Goal: Task Accomplishment & Management: Manage account settings

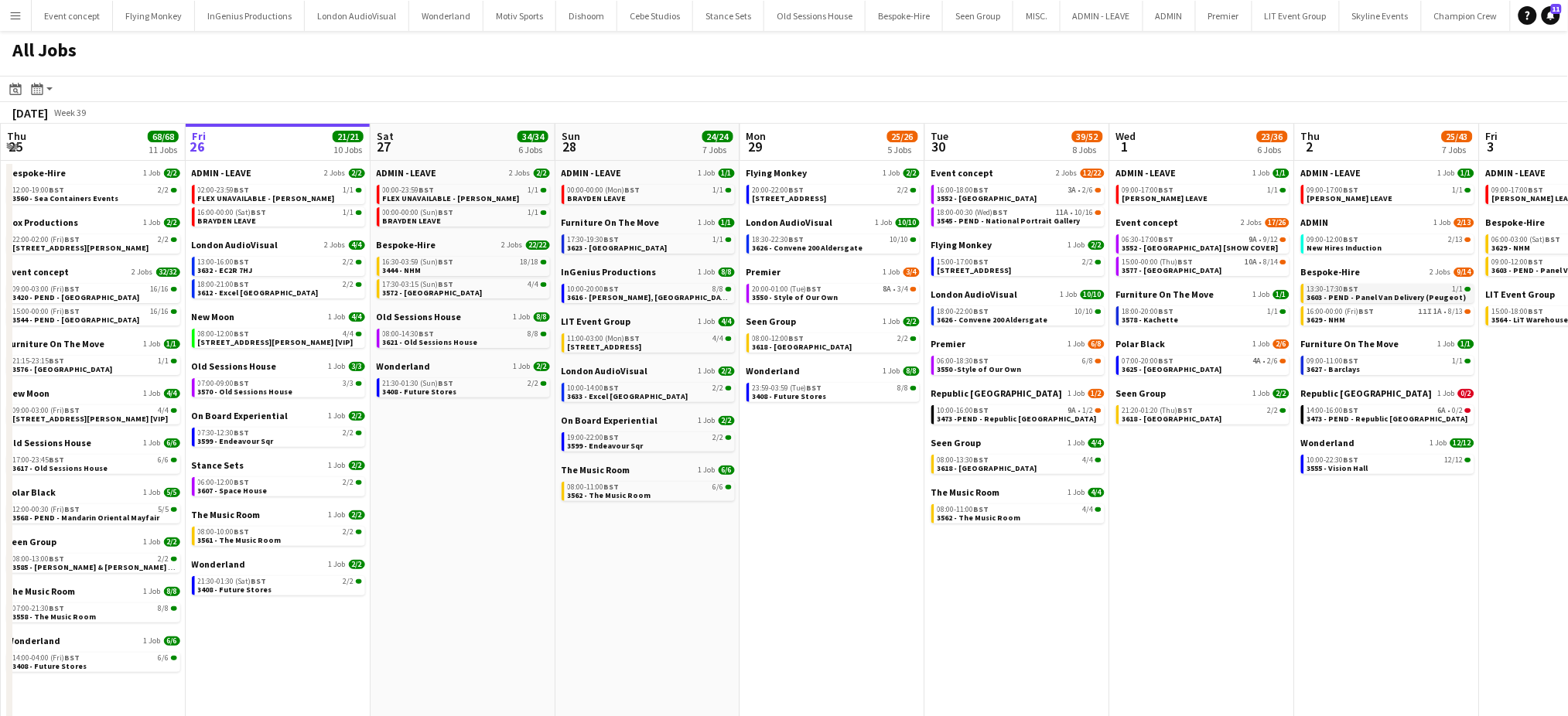
click at [1388, 288] on div "13:30-17:30 BST 1/1" at bounding box center [1389, 289] width 164 height 7
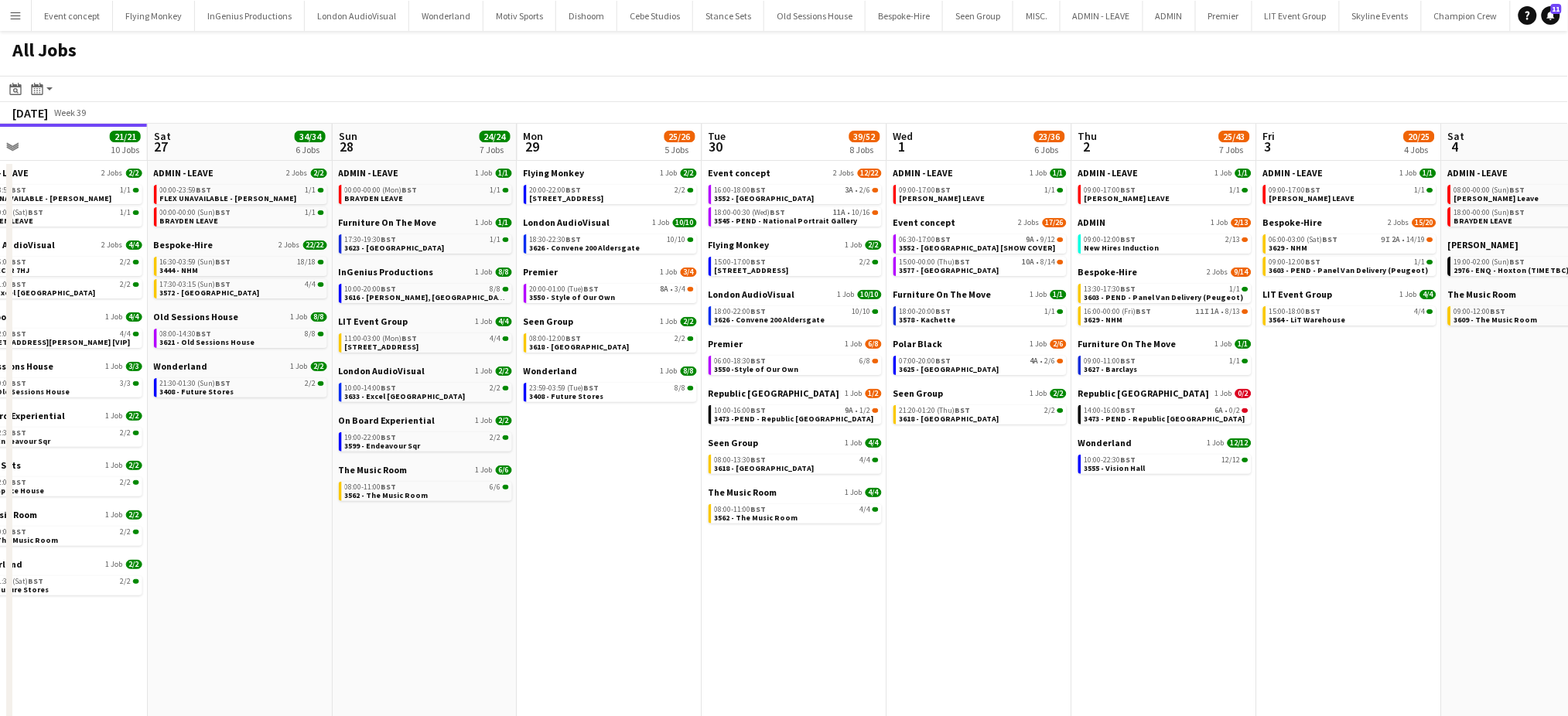
scroll to position [0, 683]
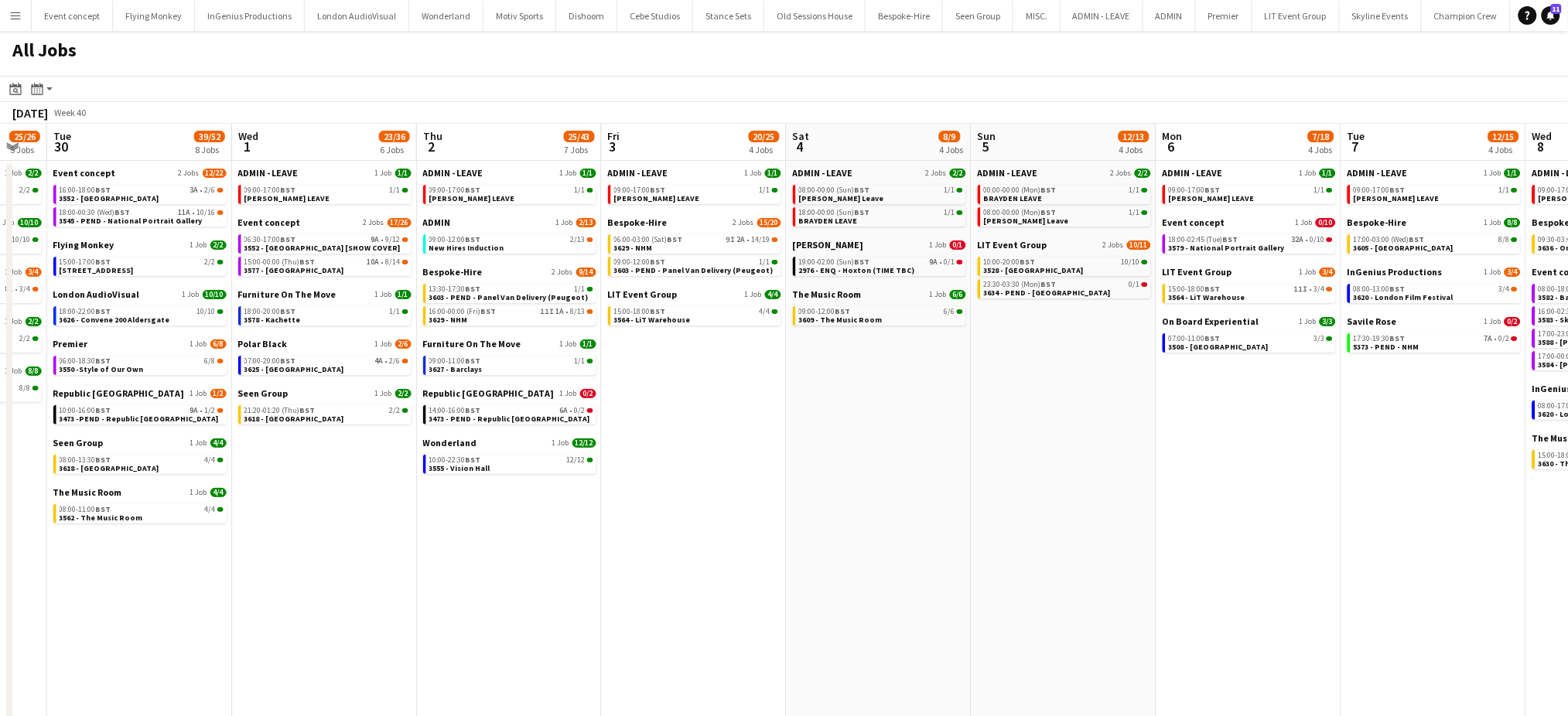
drag, startPoint x: 1319, startPoint y: 590, endPoint x: 445, endPoint y: 492, distance: 879.5
click at [445, 492] on app-calendar-viewport "Sat 27 34/34 6 Jobs Sun 28 24/24 7 Jobs Mon 29 25/26 5 Jobs Tue 30 39/52 8 Jobs…" at bounding box center [784, 430] width 1568 height 614
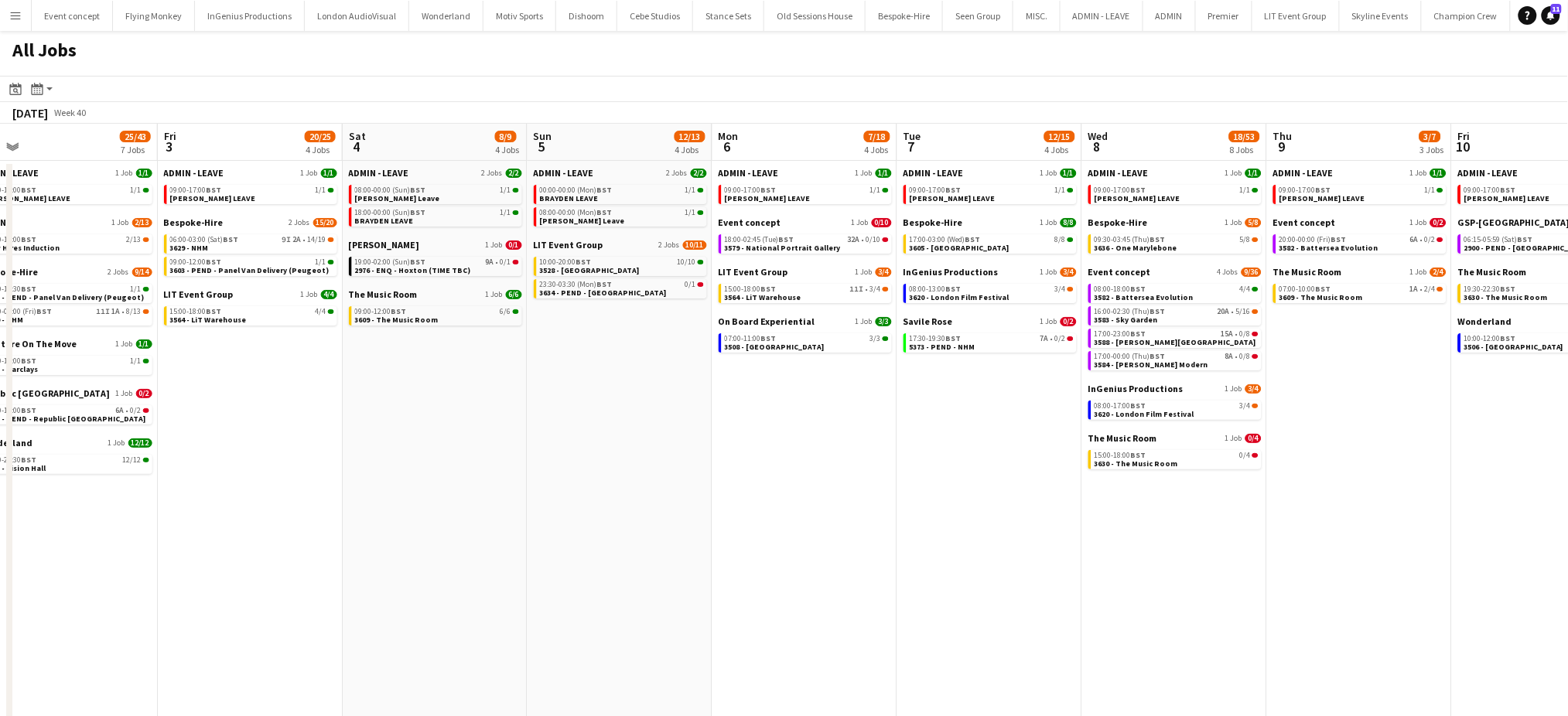
scroll to position [0, 371]
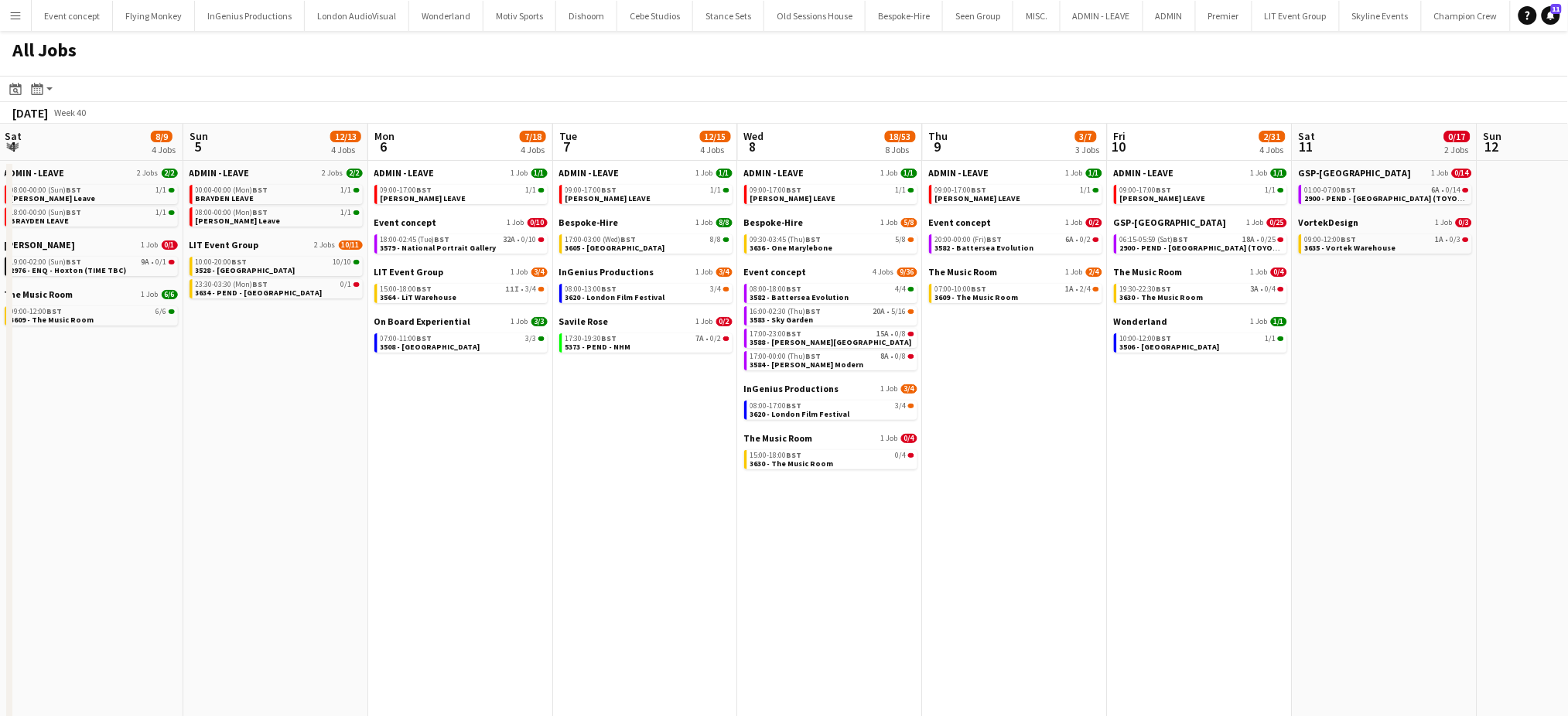
drag, startPoint x: 1455, startPoint y: 616, endPoint x: 664, endPoint y: 711, distance: 796.7
click at [595, 699] on app-calendar-viewport "Thu 2 25/43 7 Jobs Fri 3 20/25 4 Jobs Sat 4 8/9 4 Jobs Sun 5 12/13 4 Jobs Mon 6…" at bounding box center [784, 430] width 1568 height 614
click at [1176, 246] on span "2900 - PEND - Fairmont Windsor Park (TOYOTA + PEUGEOT)" at bounding box center [1226, 248] width 212 height 10
click at [503, 480] on app-date-cell "ADMIN - LEAVE 1 Job 1/1 09:00-17:00 BST 1/1 ANDY LEAVE Event concept 1 Job 0/10…" at bounding box center [461, 449] width 185 height 577
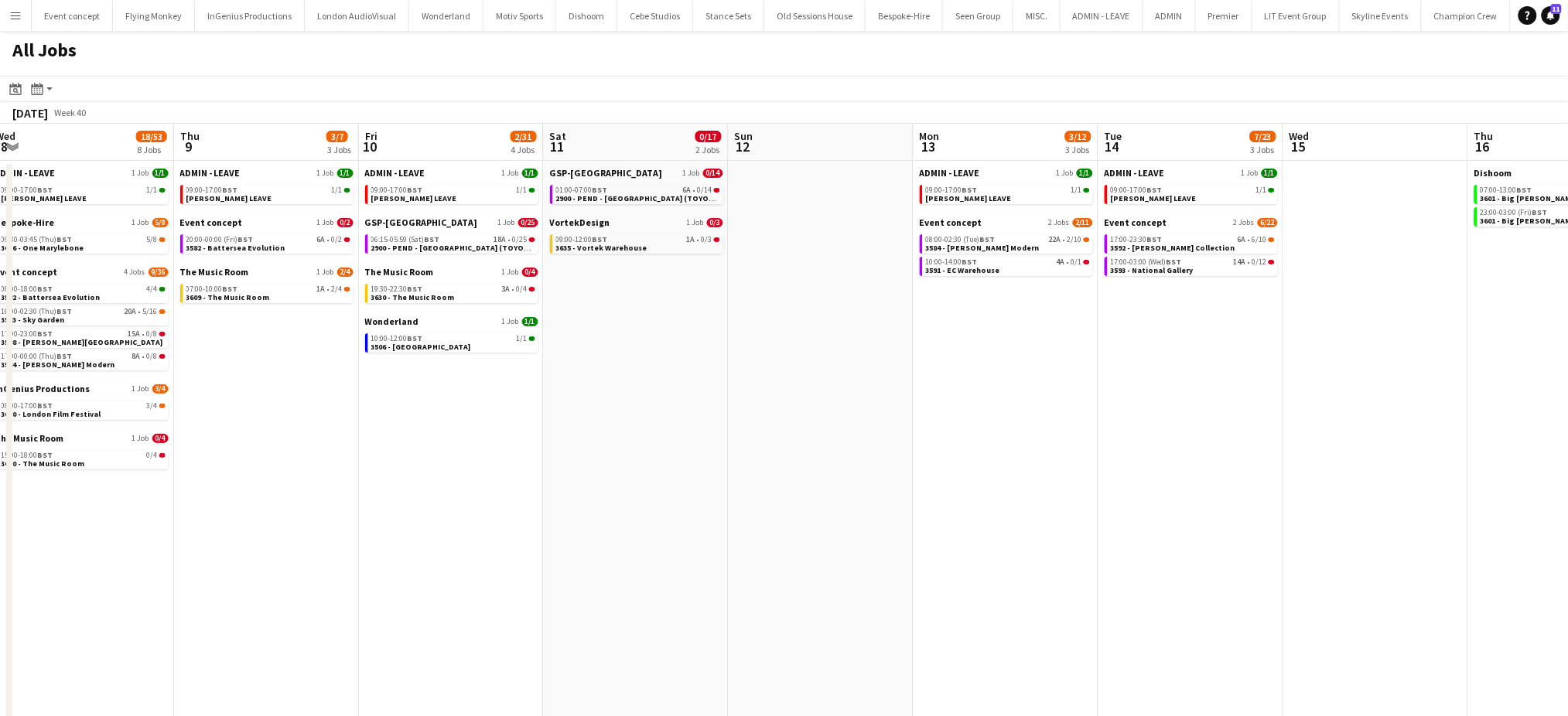
scroll to position [0, 580]
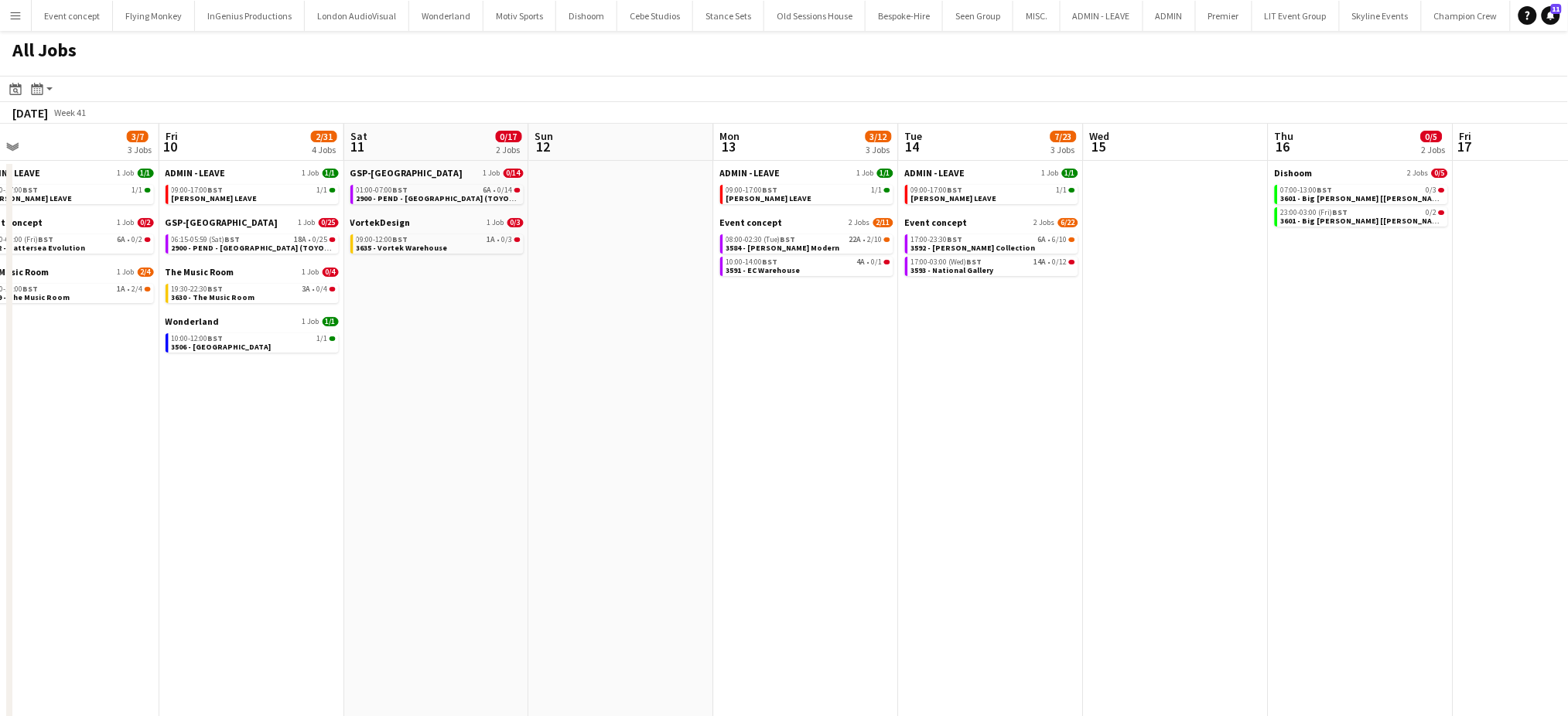
click at [520, 551] on app-date-cell "GSP-UK 1 Job 0/14 01:00-07:00 BST 6A • 0/14 2900 - PEND - Fairmont Windsor Park…" at bounding box center [437, 449] width 185 height 577
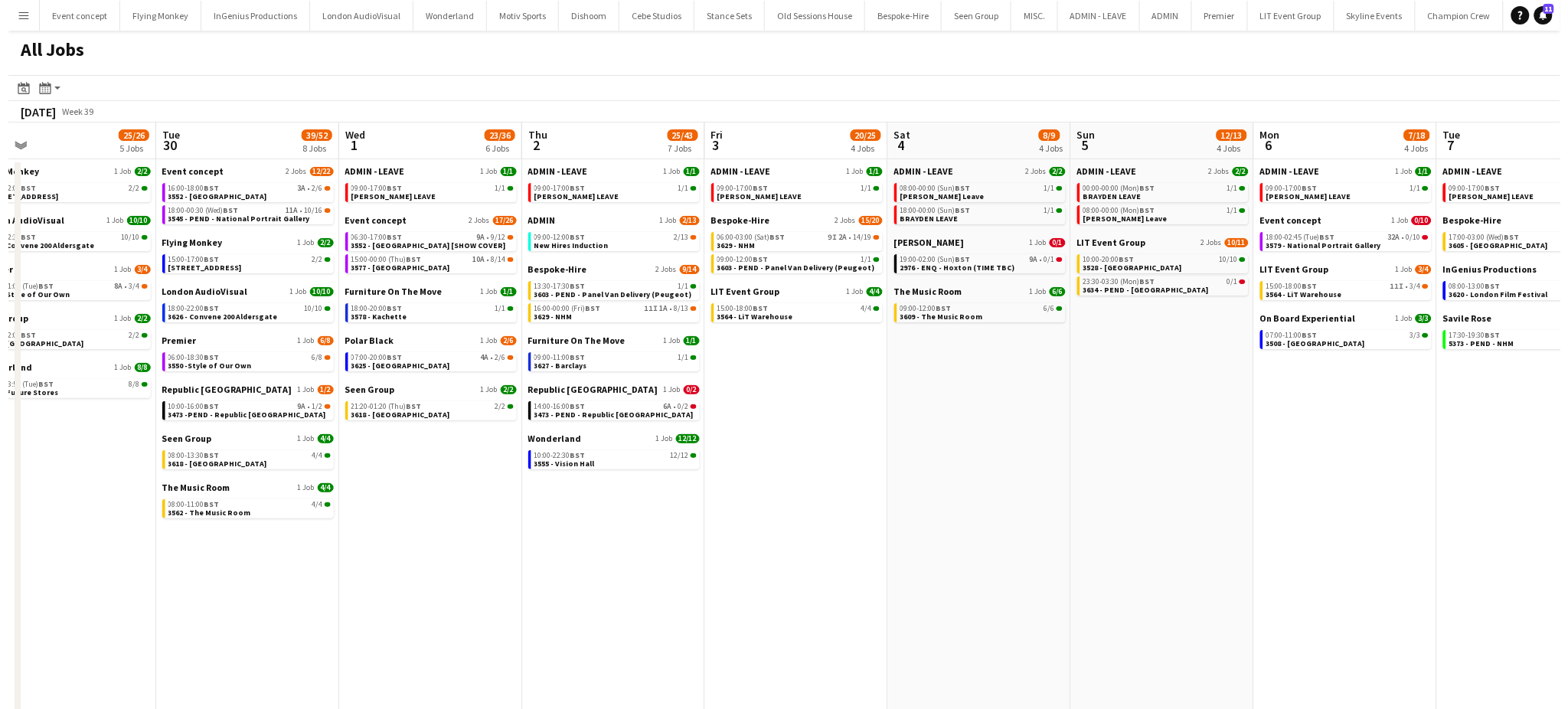
scroll to position [0, 343]
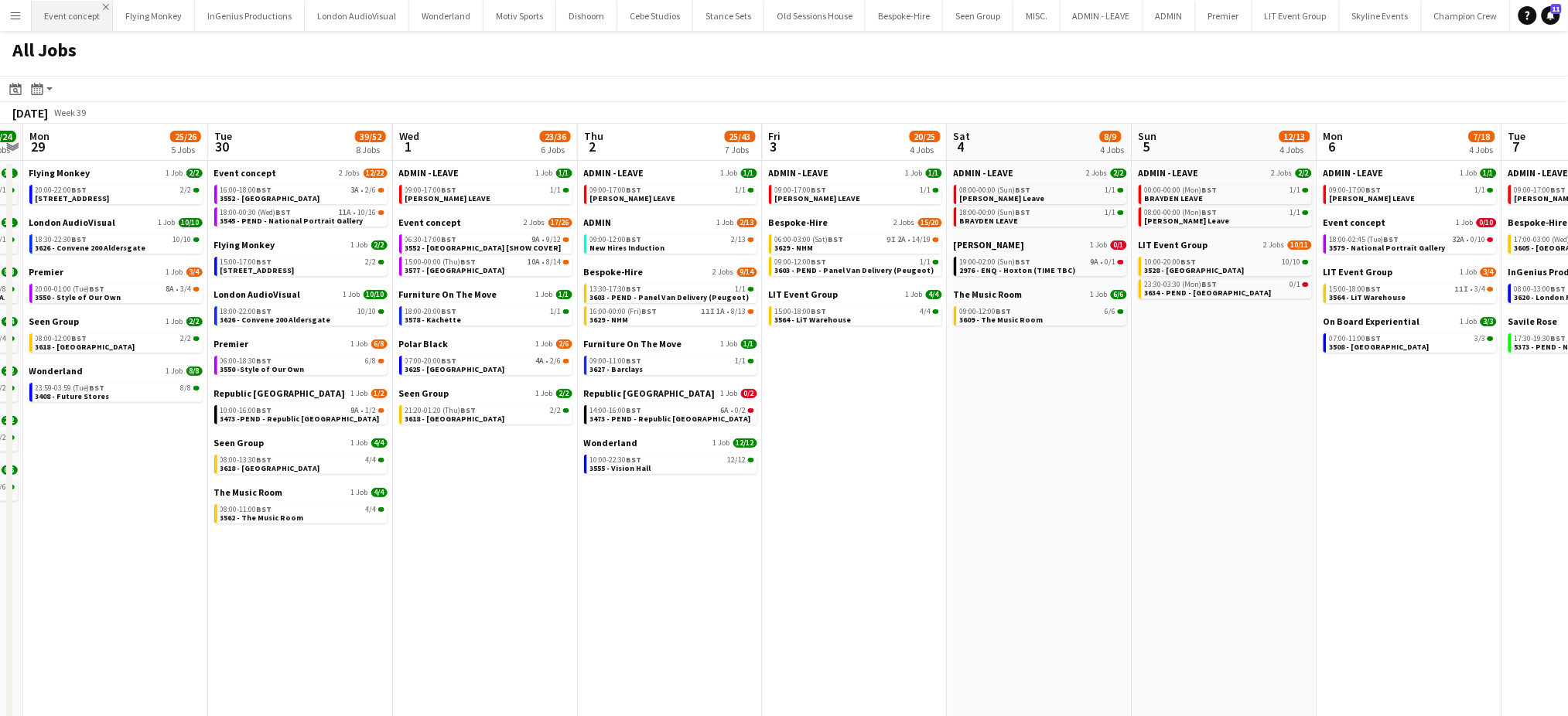
click at [107, 4] on app-icon "Close" at bounding box center [106, 7] width 6 height 6
click at [106, 4] on app-icon "Close" at bounding box center [106, 7] width 6 height 6
click at [131, 5] on app-icon "Close" at bounding box center [134, 7] width 6 height 6
click at [128, 5] on app-icon "Close" at bounding box center [129, 7] width 6 height 6
click at [97, 6] on app-icon "Close" at bounding box center [98, 7] width 6 height 6
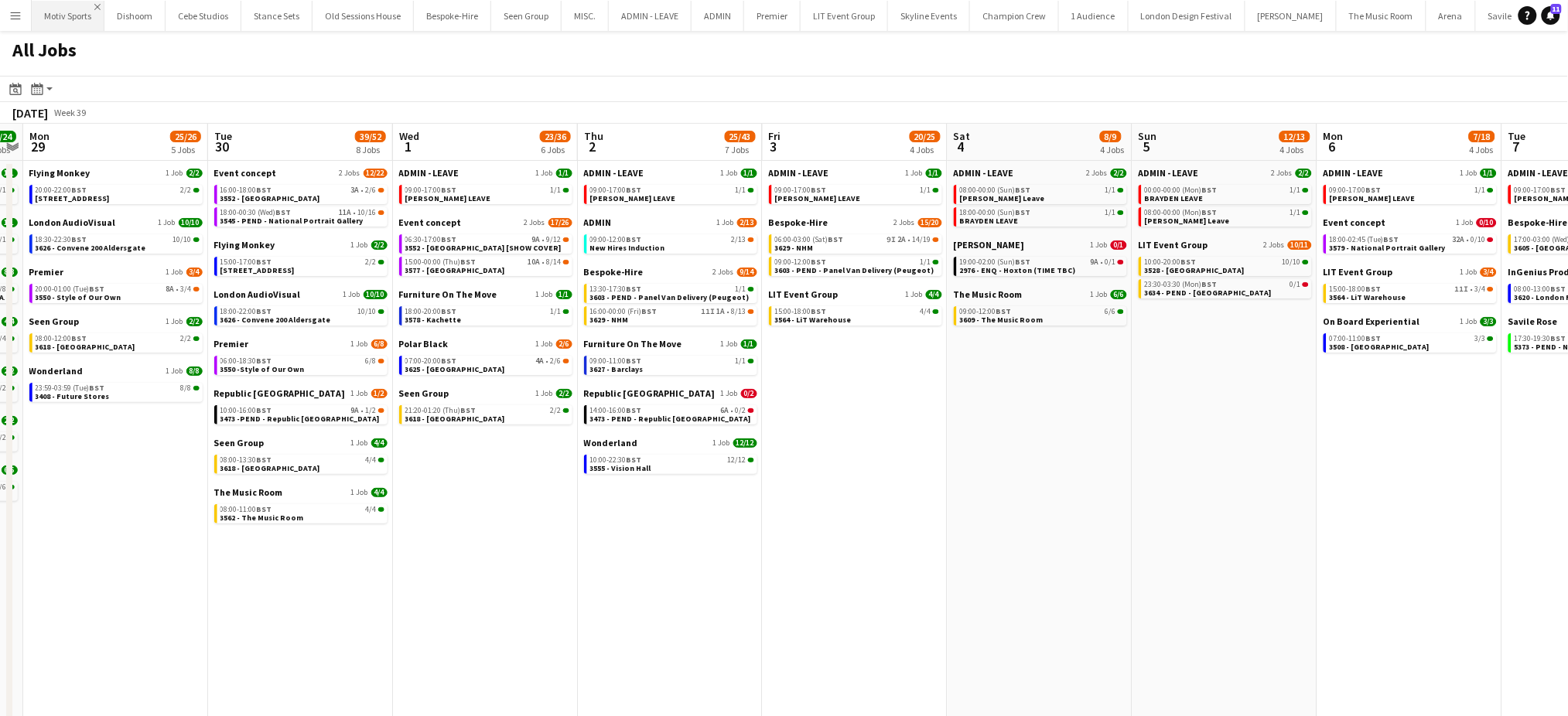
click at [97, 6] on app-icon "Close" at bounding box center [97, 7] width 6 height 6
click at [83, 5] on app-icon "Close" at bounding box center [85, 7] width 6 height 6
click at [100, 6] on app-icon "Close" at bounding box center [100, 7] width 6 height 6
click at [93, 6] on app-icon "Close" at bounding box center [95, 7] width 6 height 6
click at [127, 6] on app-icon "Close" at bounding box center [126, 7] width 6 height 6
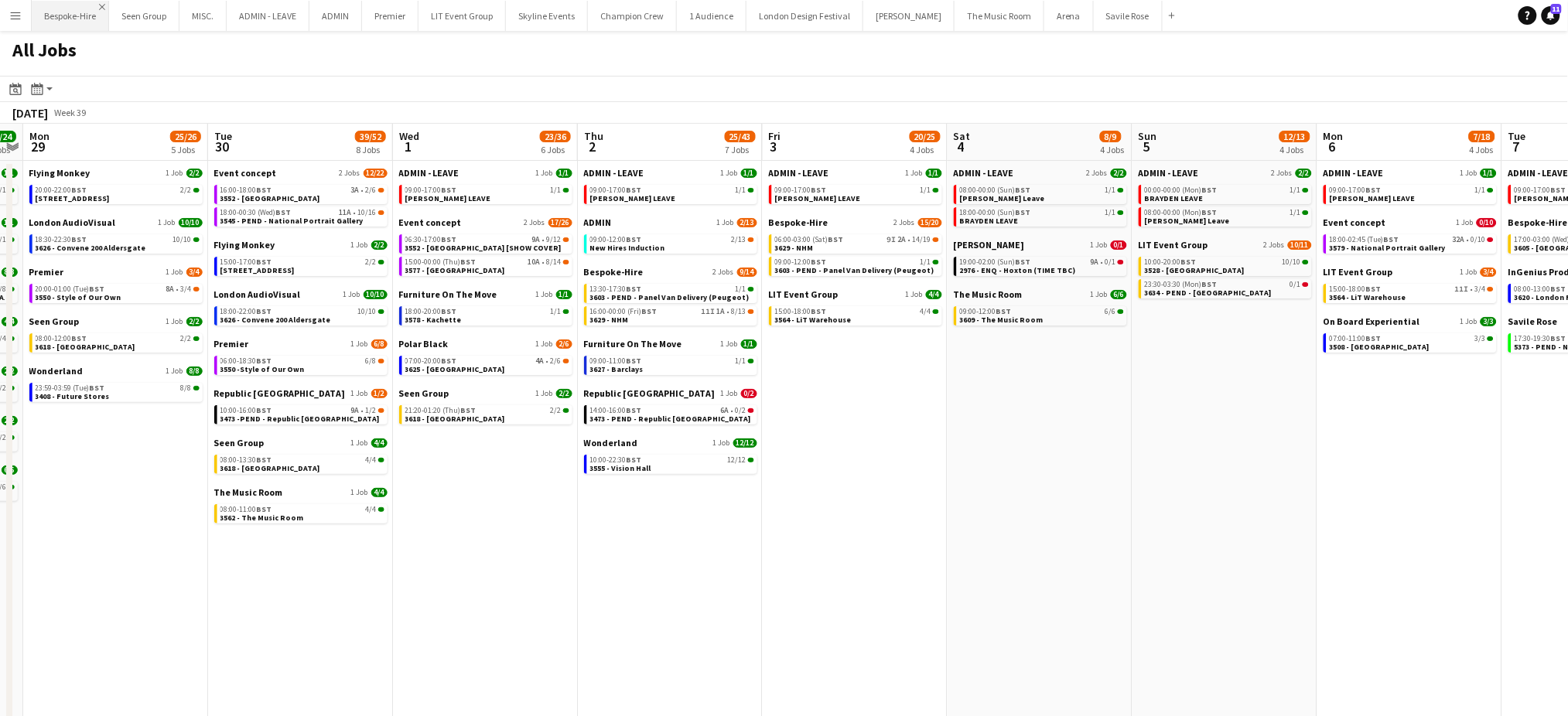
click at [102, 6] on app-icon "Close" at bounding box center [102, 7] width 6 height 6
click at [95, 7] on app-icon "Close" at bounding box center [94, 7] width 6 height 6
click at [72, 5] on app-icon "Close" at bounding box center [71, 7] width 6 height 6
click at [106, 4] on app-icon "Close" at bounding box center [107, 7] width 6 height 6
click at [74, 4] on app-icon "Close" at bounding box center [77, 7] width 6 height 6
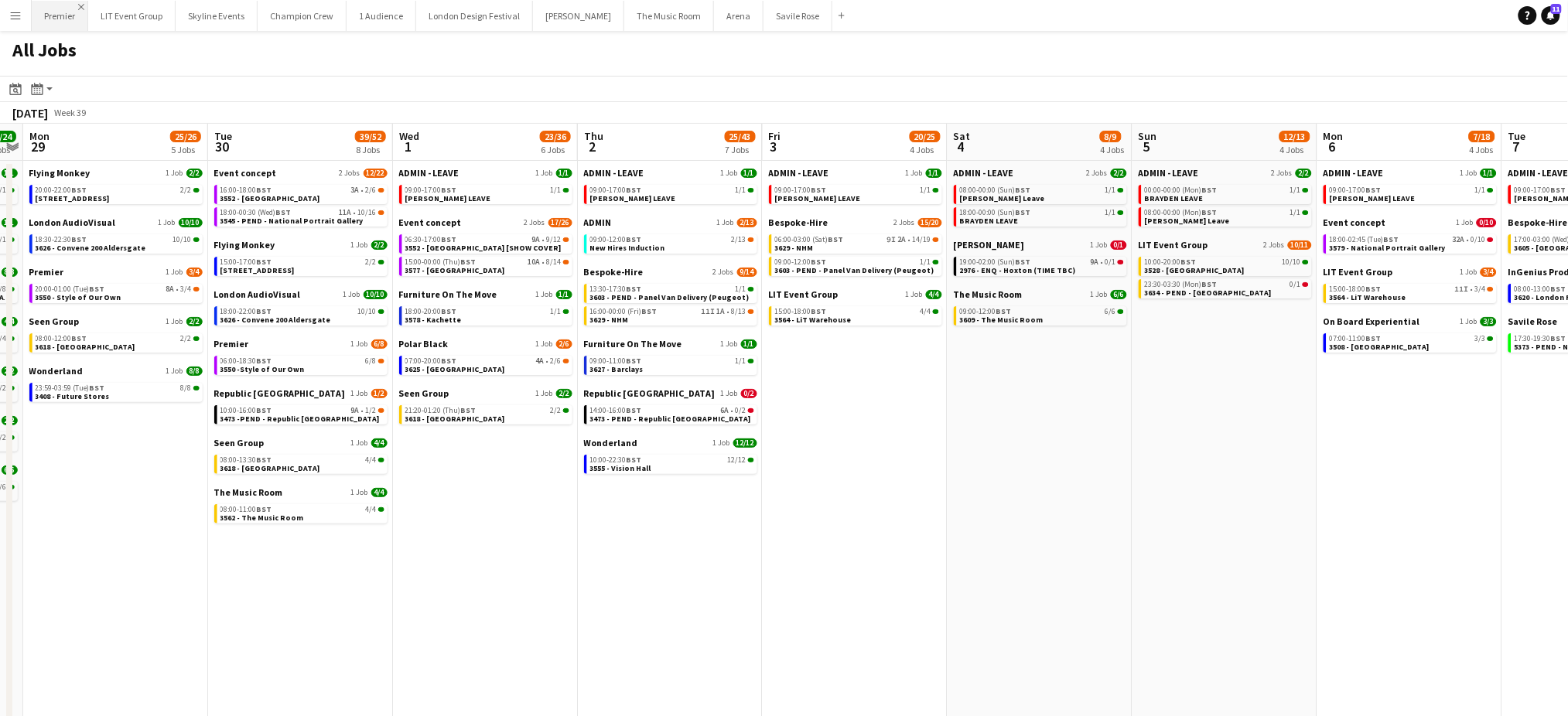
click at [81, 7] on app-icon "Close" at bounding box center [81, 7] width 6 height 6
click at [112, 6] on app-icon "Close" at bounding box center [112, 7] width 6 height 6
click at [103, 6] on app-icon "Close" at bounding box center [106, 7] width 6 height 6
click at [111, 7] on app-icon "Close" at bounding box center [113, 7] width 6 height 6
click at [93, 6] on app-icon "Close" at bounding box center [93, 7] width 6 height 6
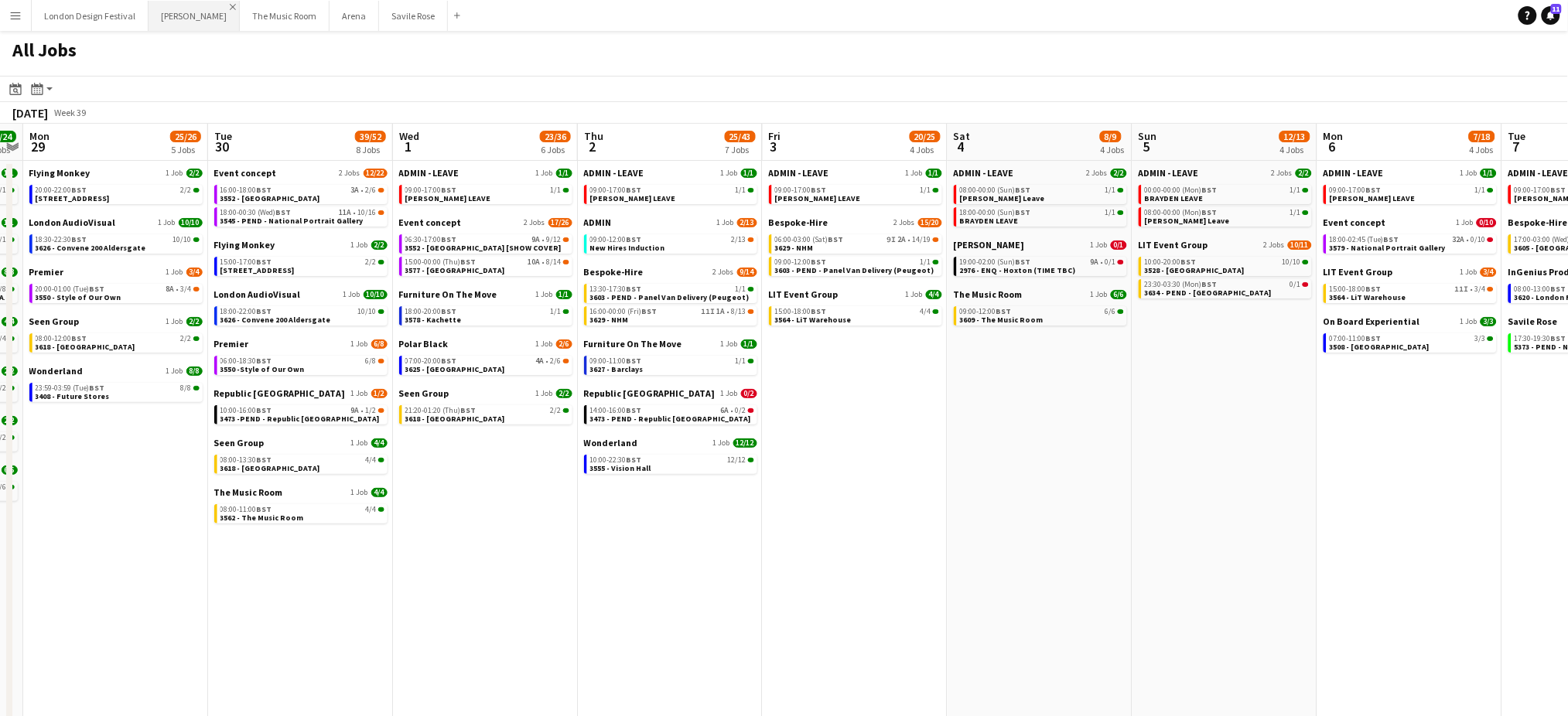
click at [230, 6] on app-icon "Close" at bounding box center [232, 7] width 6 height 6
click at [228, 6] on app-icon "Close" at bounding box center [230, 7] width 6 height 6
click at [188, 6] on app-icon "Close" at bounding box center [191, 7] width 6 height 6
click at [207, 4] on app-icon "Close" at bounding box center [210, 7] width 6 height 6
click at [83, 18] on button "London Design Festival Close" at bounding box center [89, 16] width 116 height 31
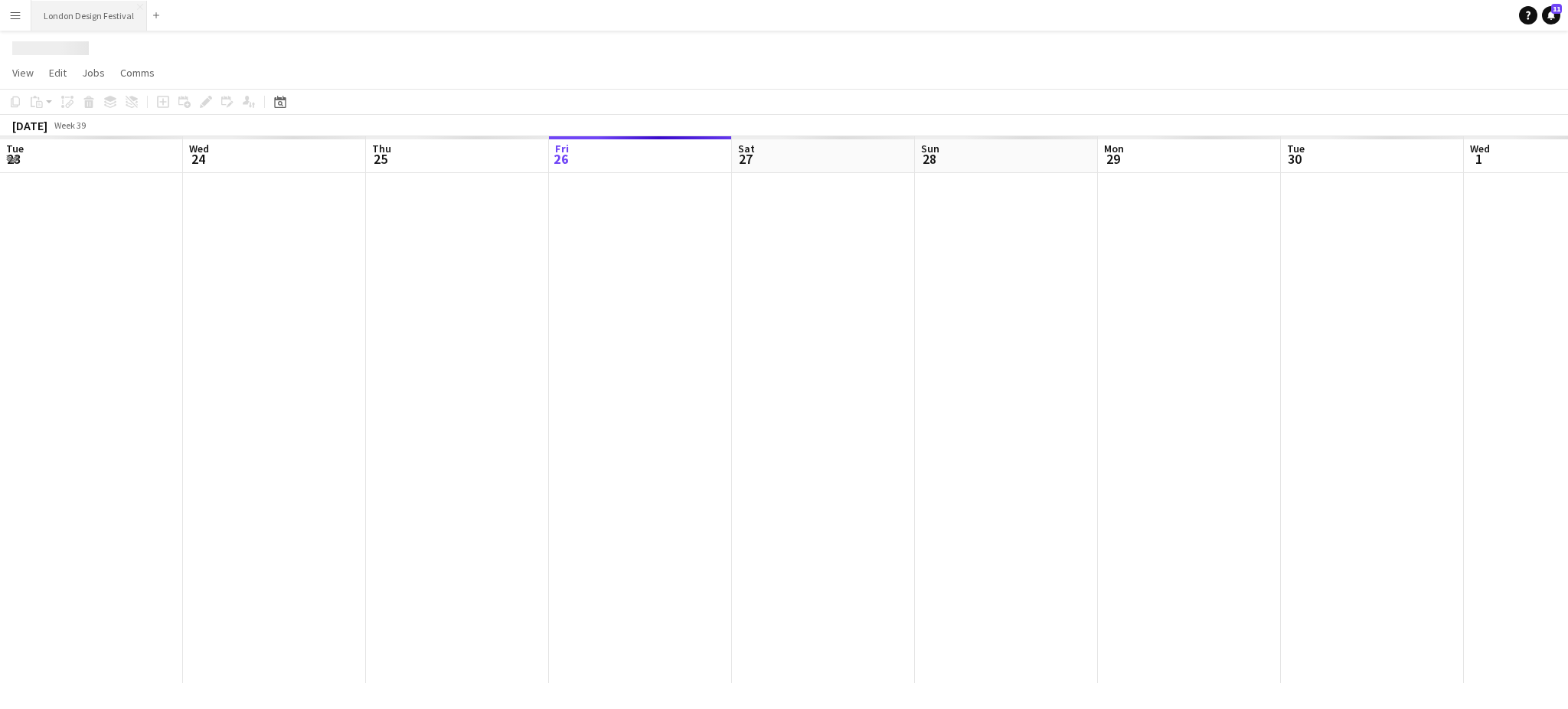
scroll to position [0, 365]
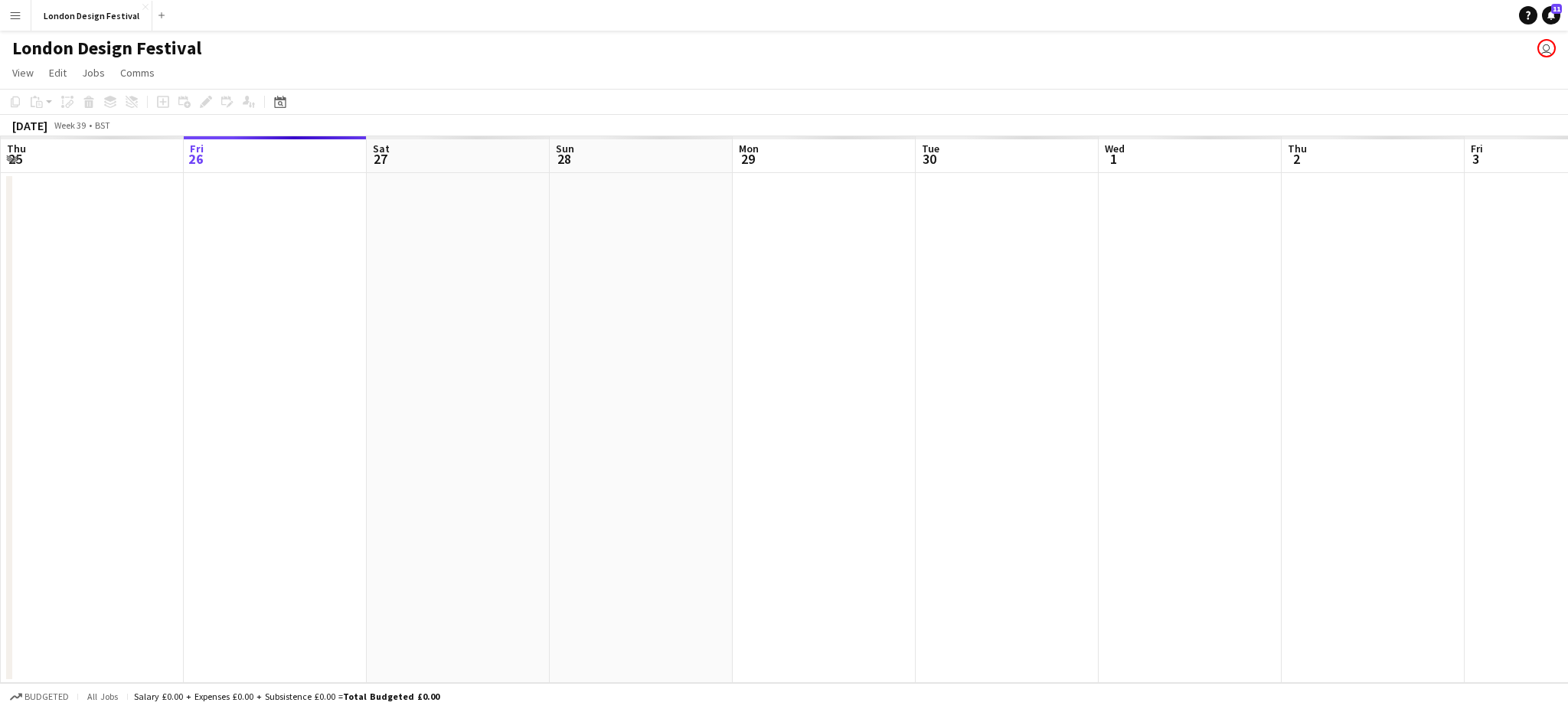
click at [279, 342] on app-date-cell at bounding box center [276, 429] width 183 height 510
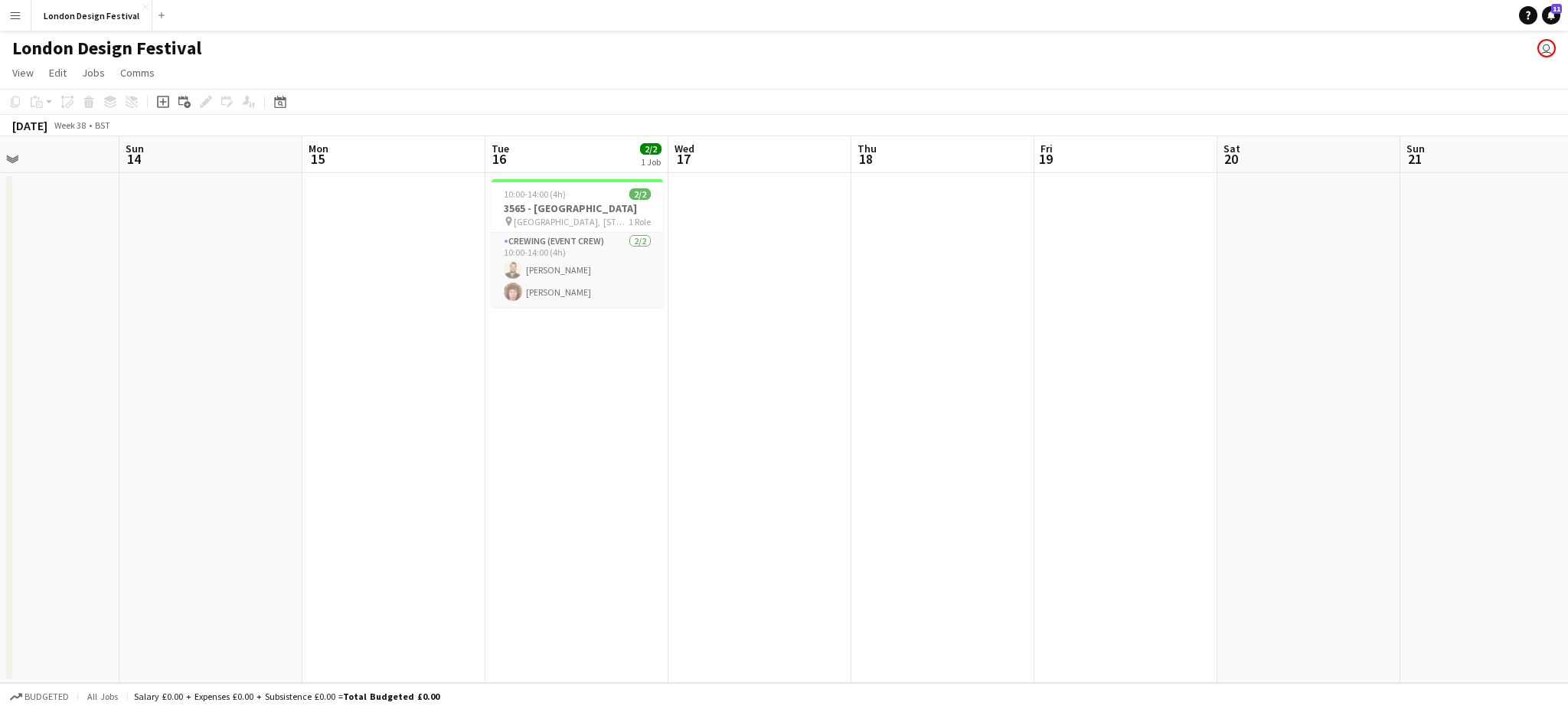
scroll to position [0, 375]
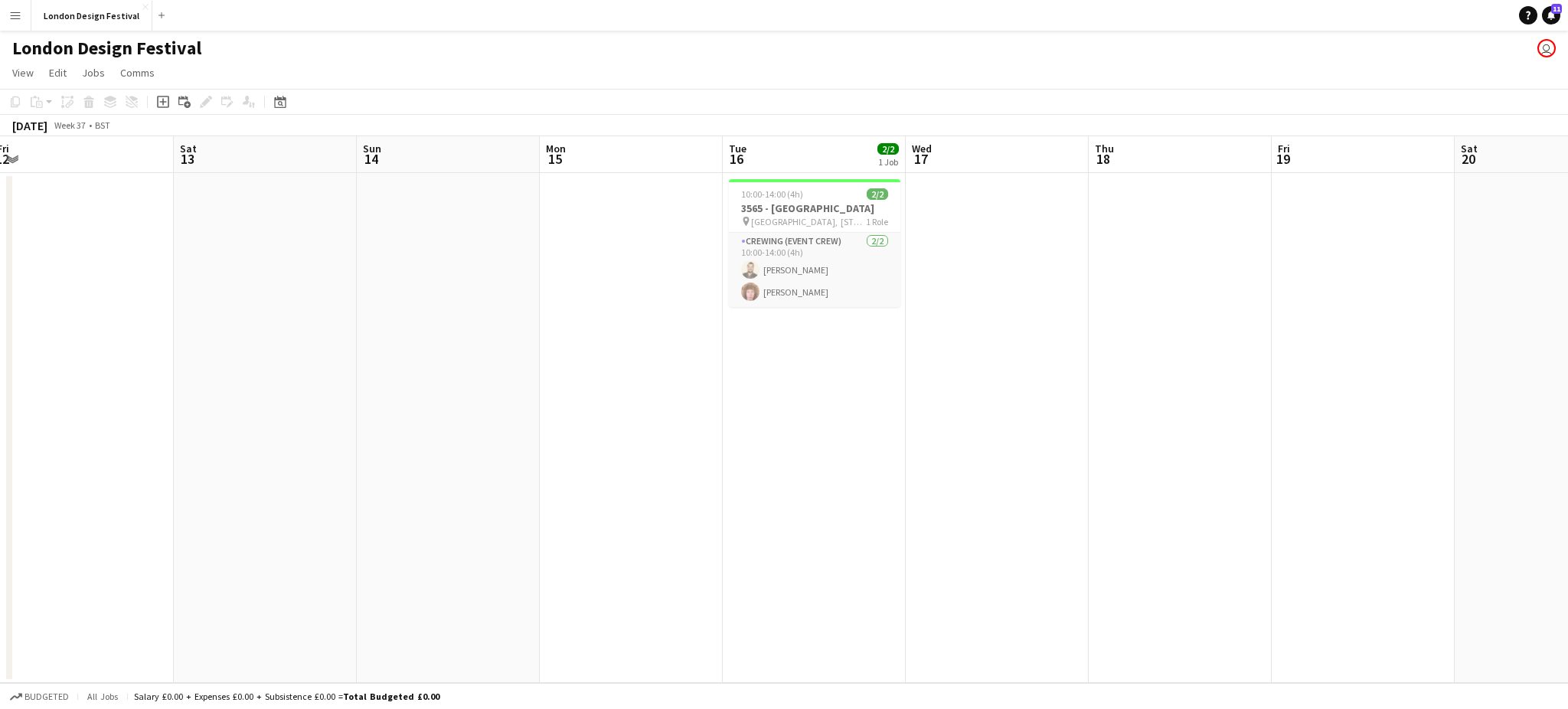
click at [10, 20] on app-icon "Menu" at bounding box center [15, 15] width 12 height 12
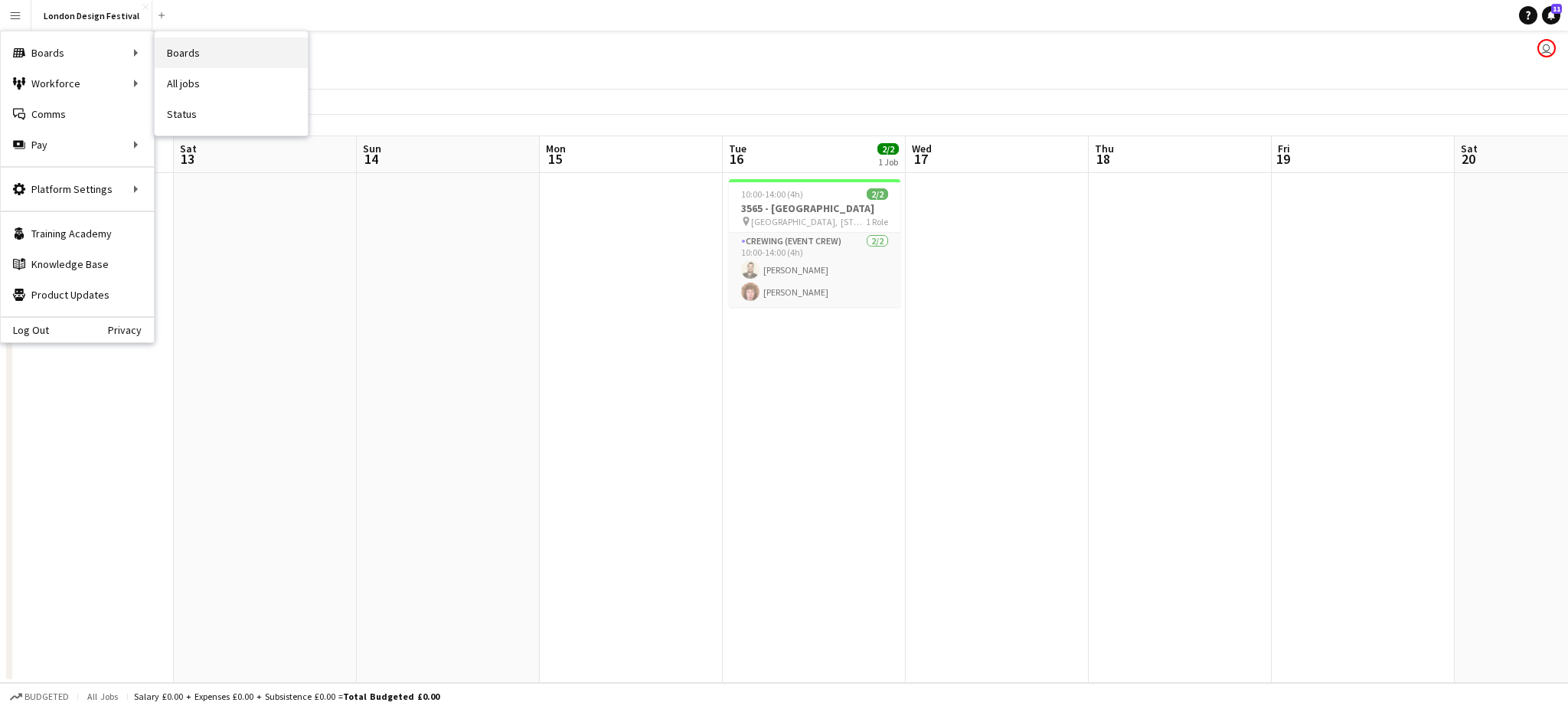
click at [172, 50] on link "Boards" at bounding box center [231, 52] width 153 height 30
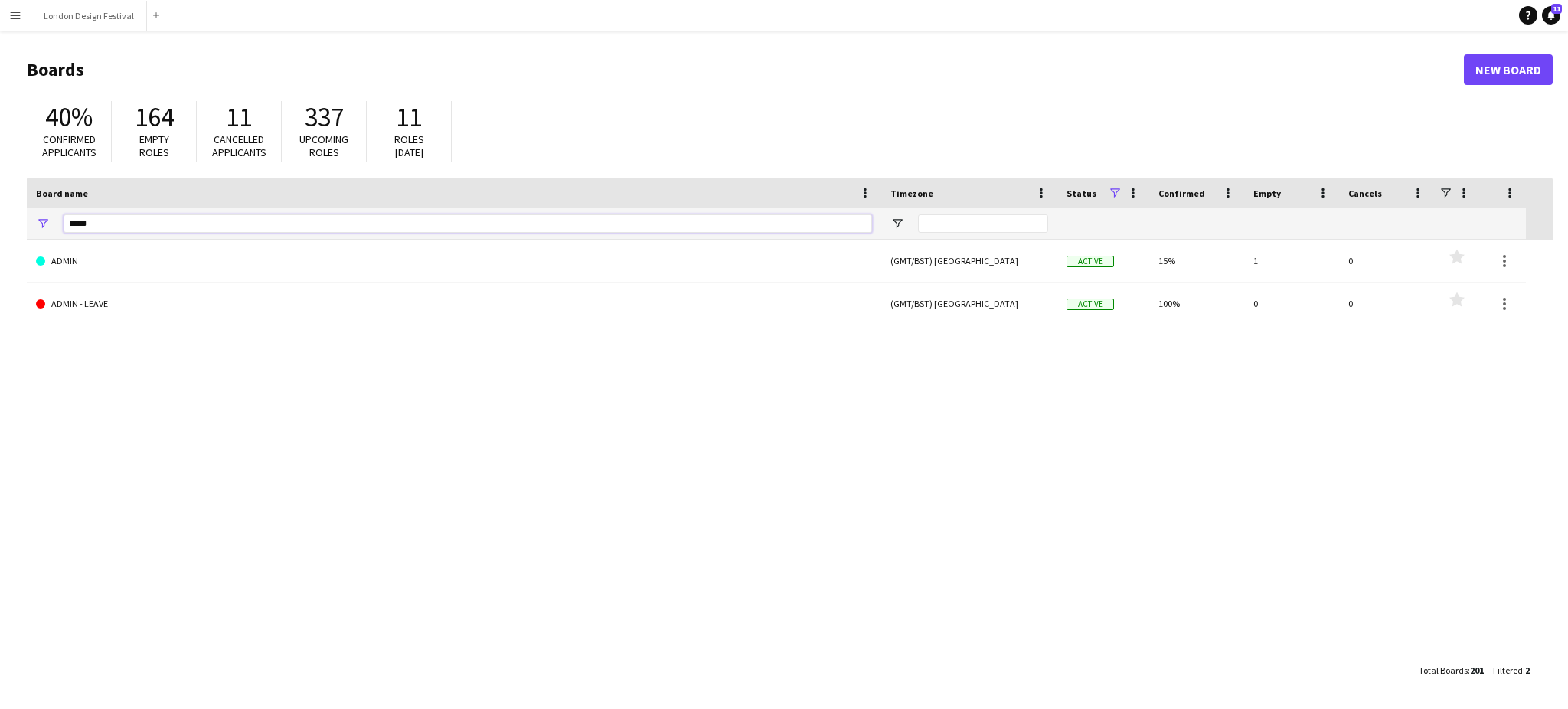
click at [211, 219] on input "*****" at bounding box center [468, 223] width 809 height 18
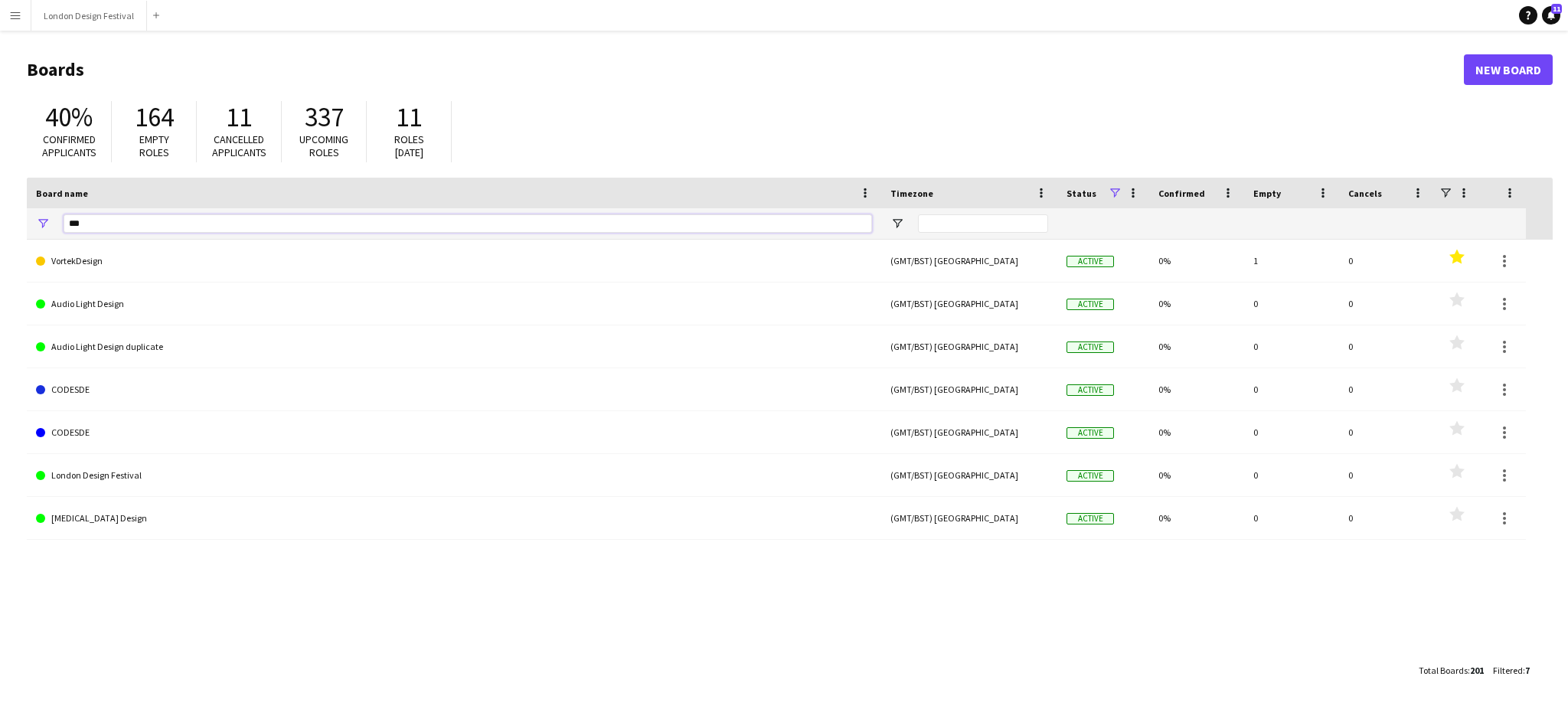
type input "***"
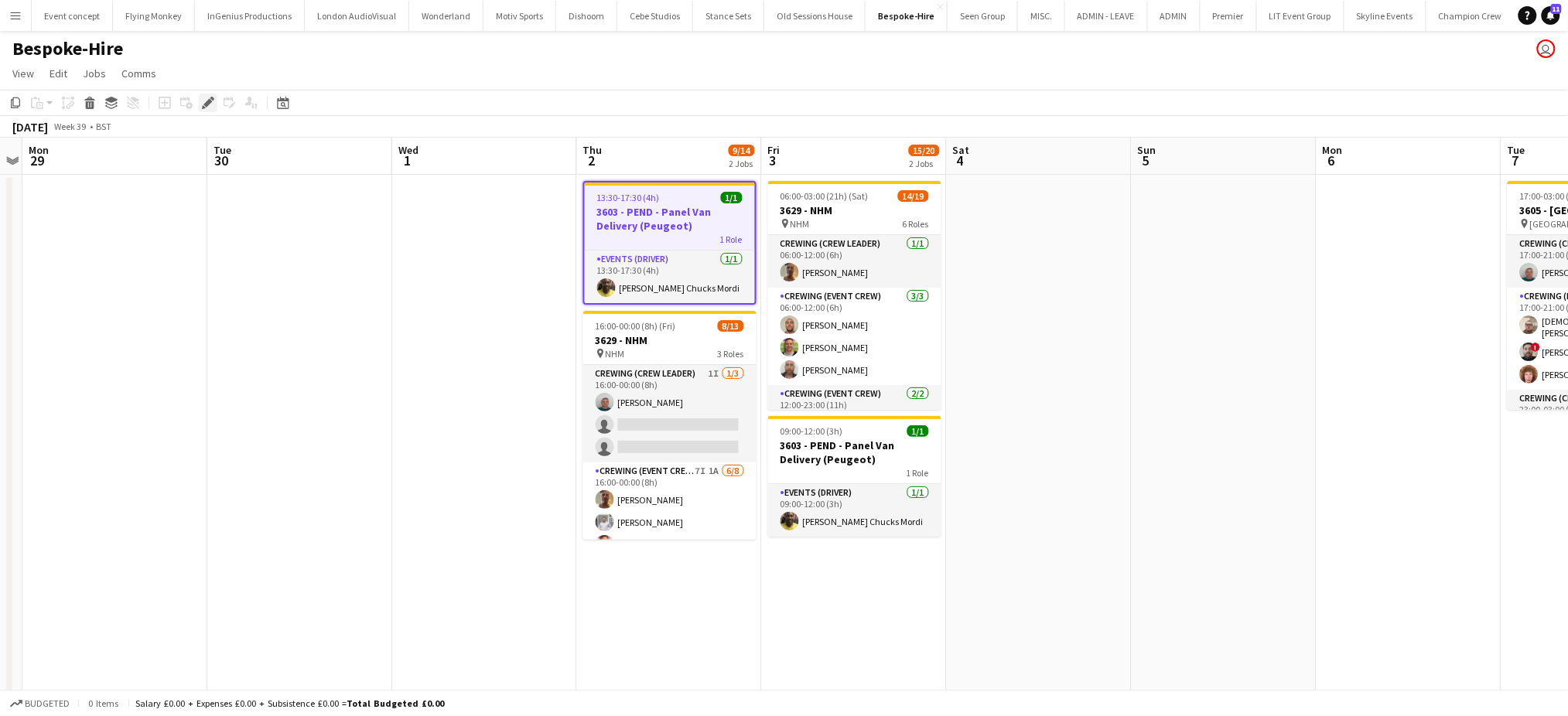
click at [211, 101] on icon "Edit" at bounding box center [207, 102] width 12 height 12
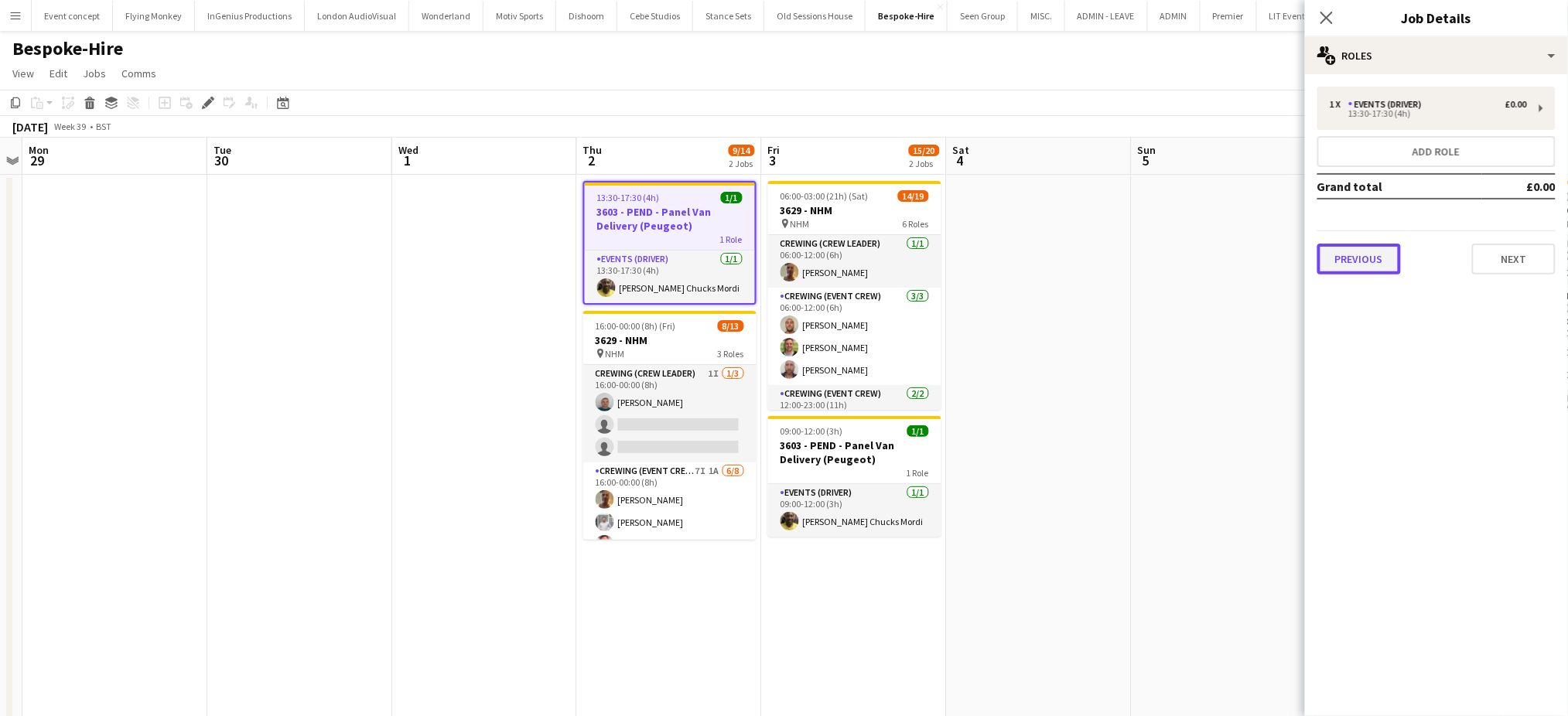
click at [1339, 261] on button "Previous" at bounding box center [1359, 258] width 83 height 31
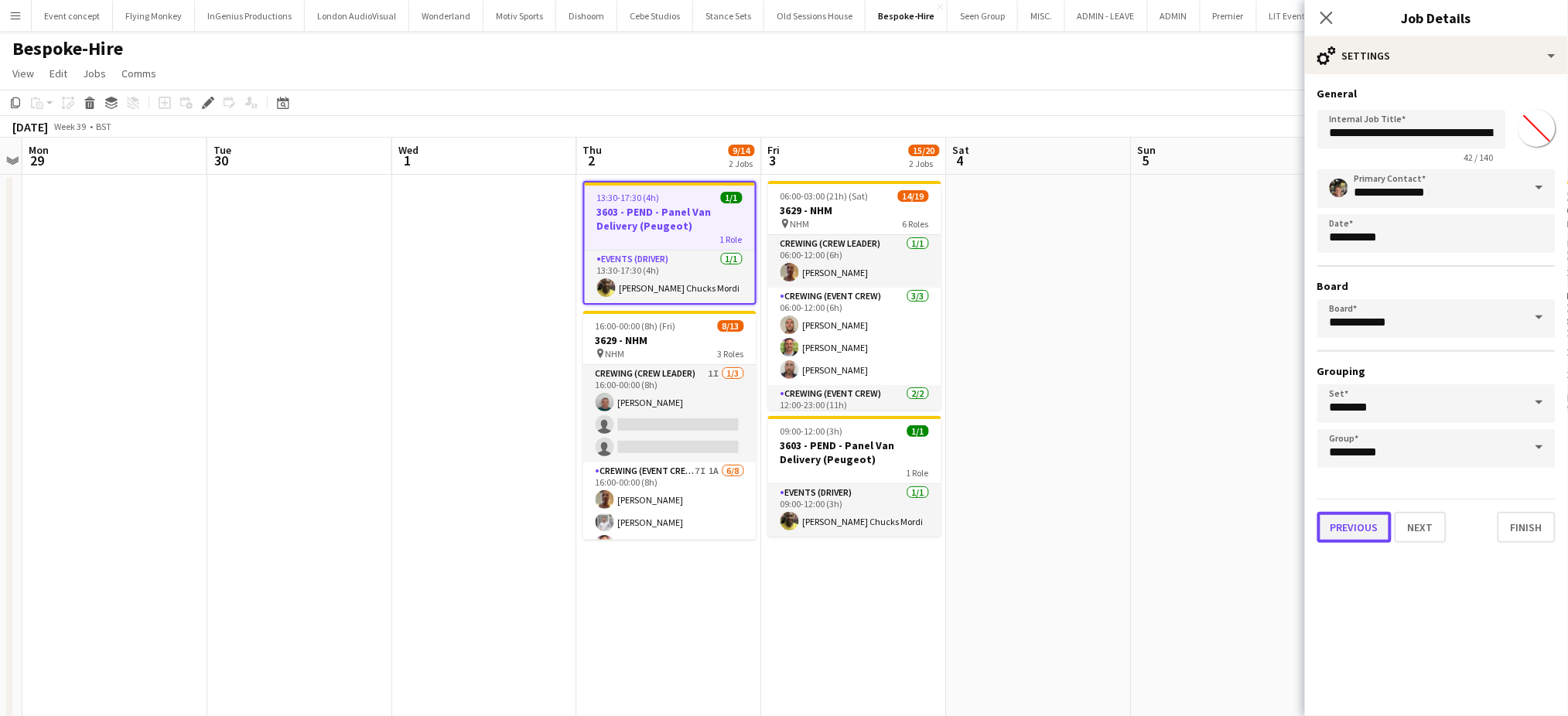
click at [1343, 517] on button "Previous" at bounding box center [1355, 527] width 74 height 31
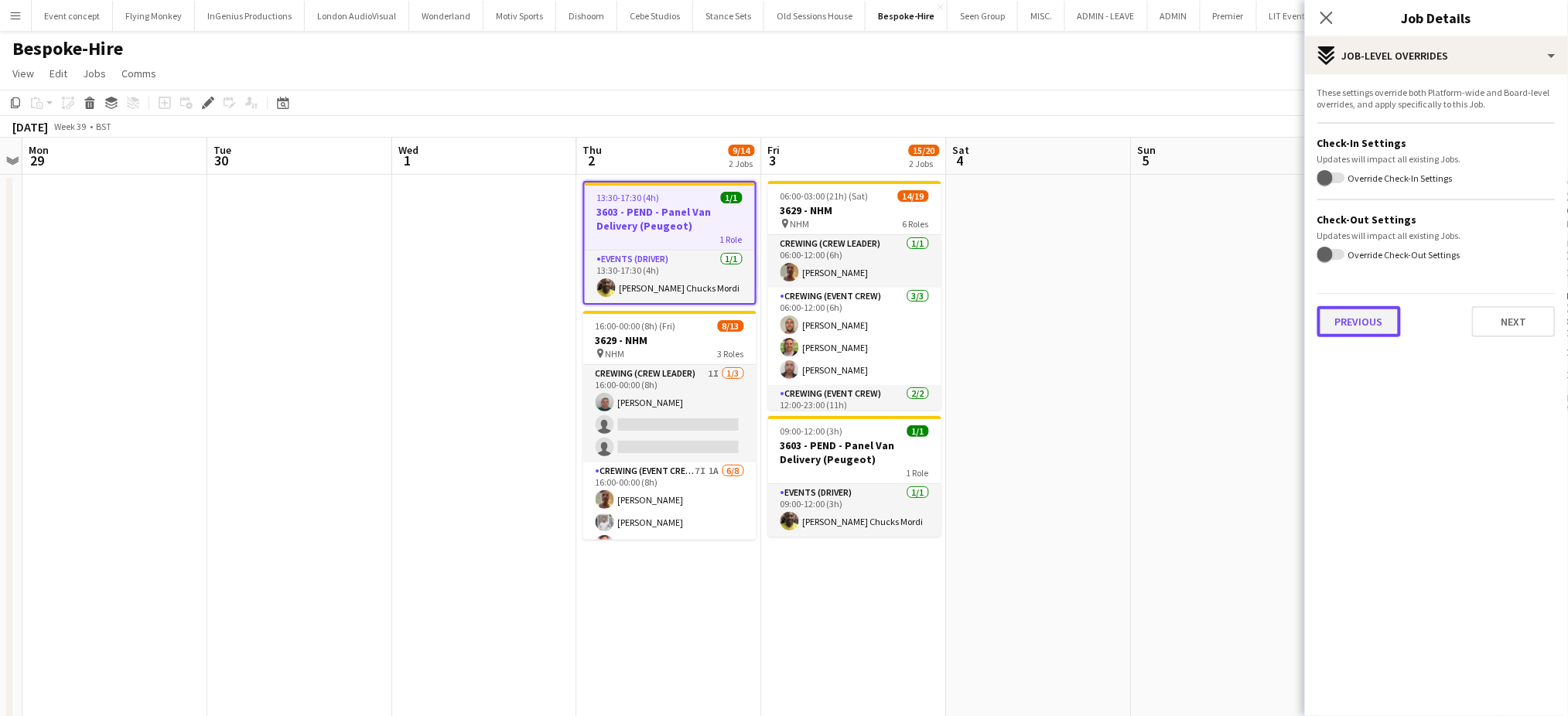
click at [1352, 316] on button "Previous" at bounding box center [1359, 321] width 83 height 31
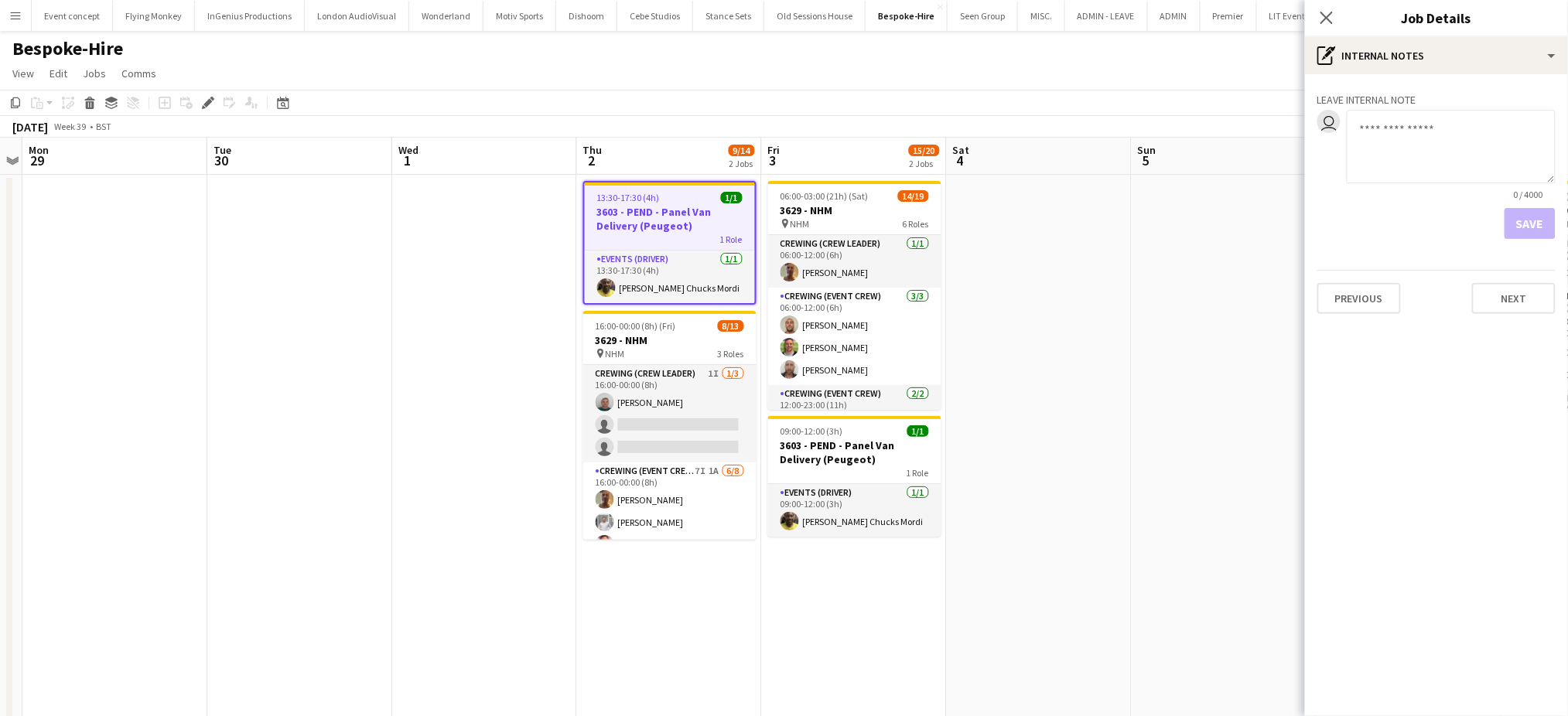
click at [1417, 166] on textarea at bounding box center [1451, 146] width 209 height 73
type textarea "**********"
click at [1535, 225] on button "Save" at bounding box center [1530, 223] width 51 height 31
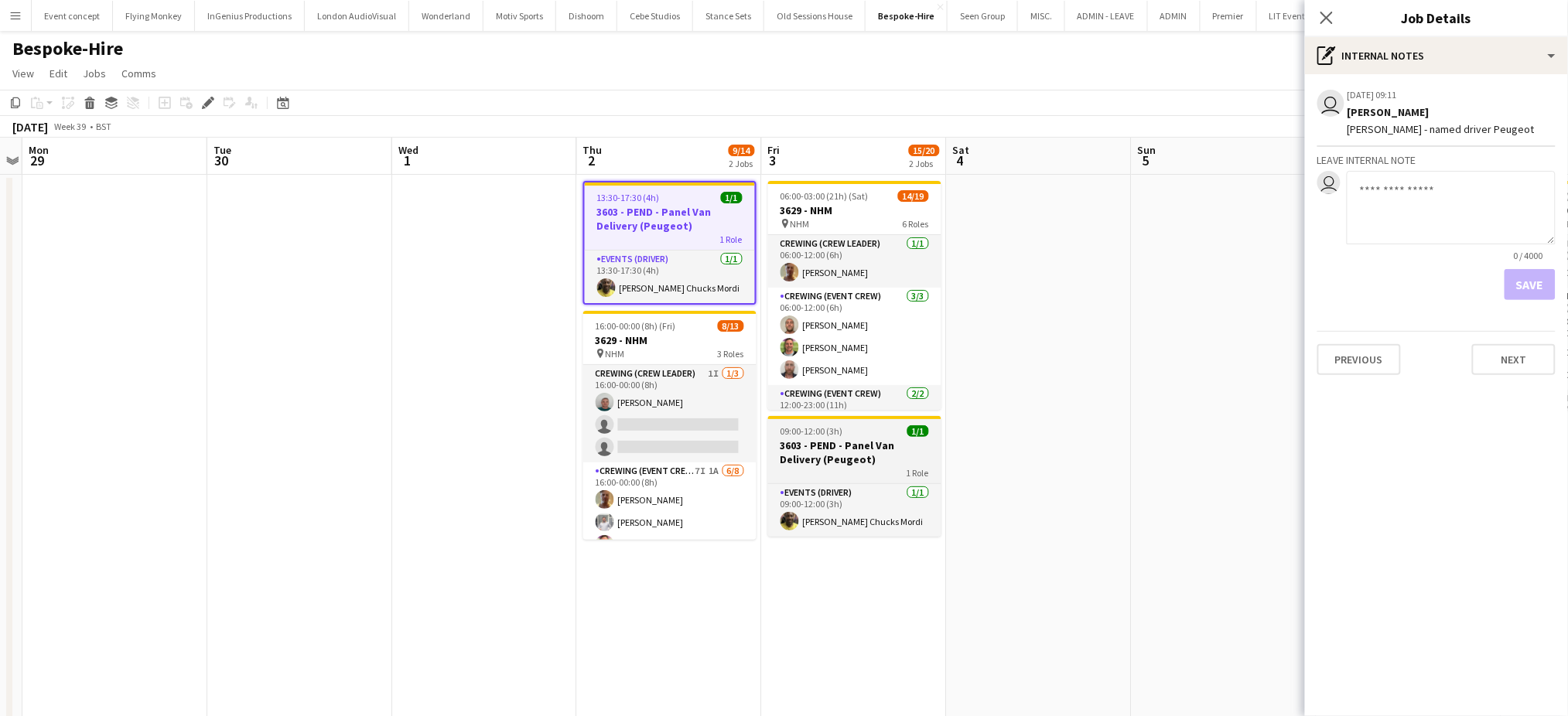
click at [824, 449] on h3 "3603 - PEND - Panel Van Delivery (Peugeot)" at bounding box center [855, 453] width 173 height 28
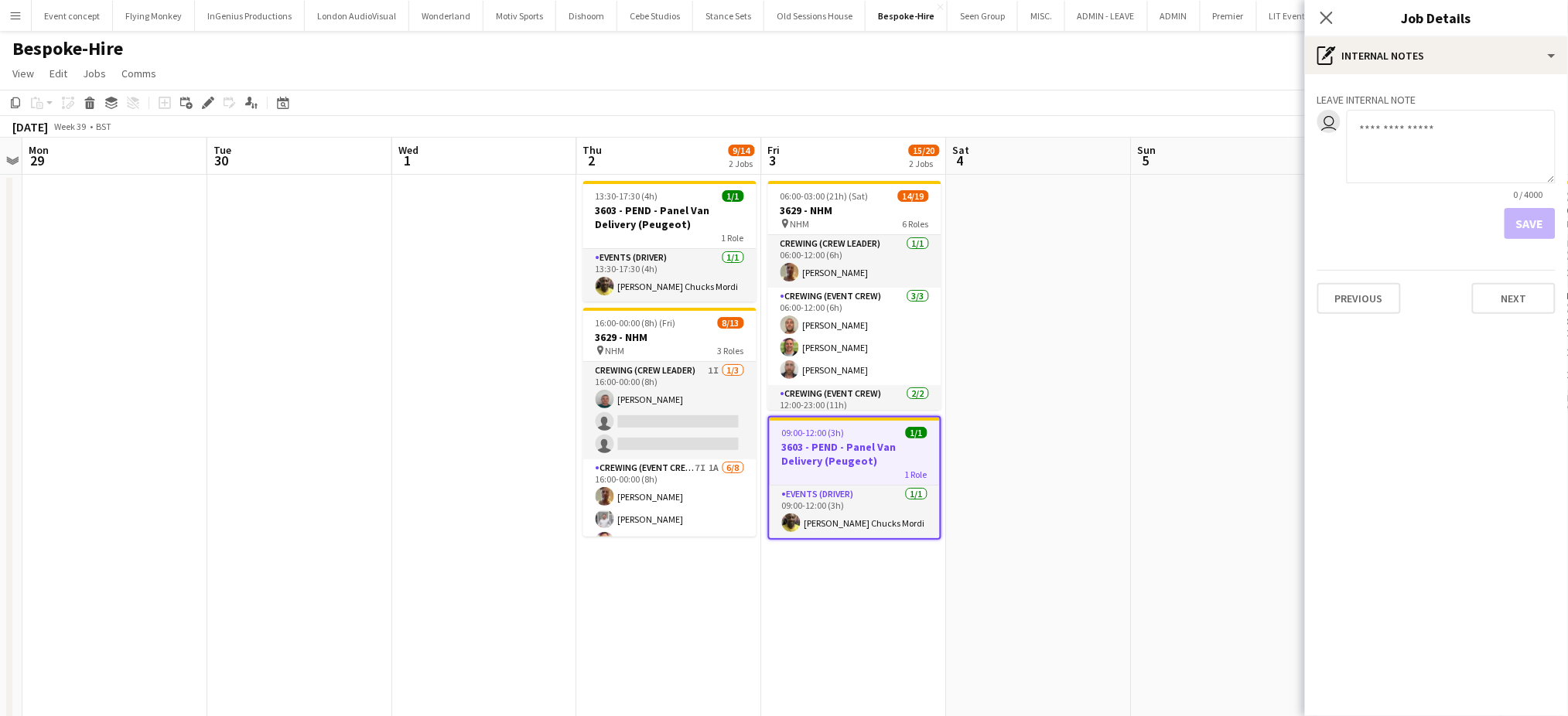
paste textarea "**********"
click at [1396, 132] on textarea "**********" at bounding box center [1451, 146] width 209 height 73
type textarea "**********"
click at [1535, 218] on button "Save" at bounding box center [1530, 223] width 51 height 31
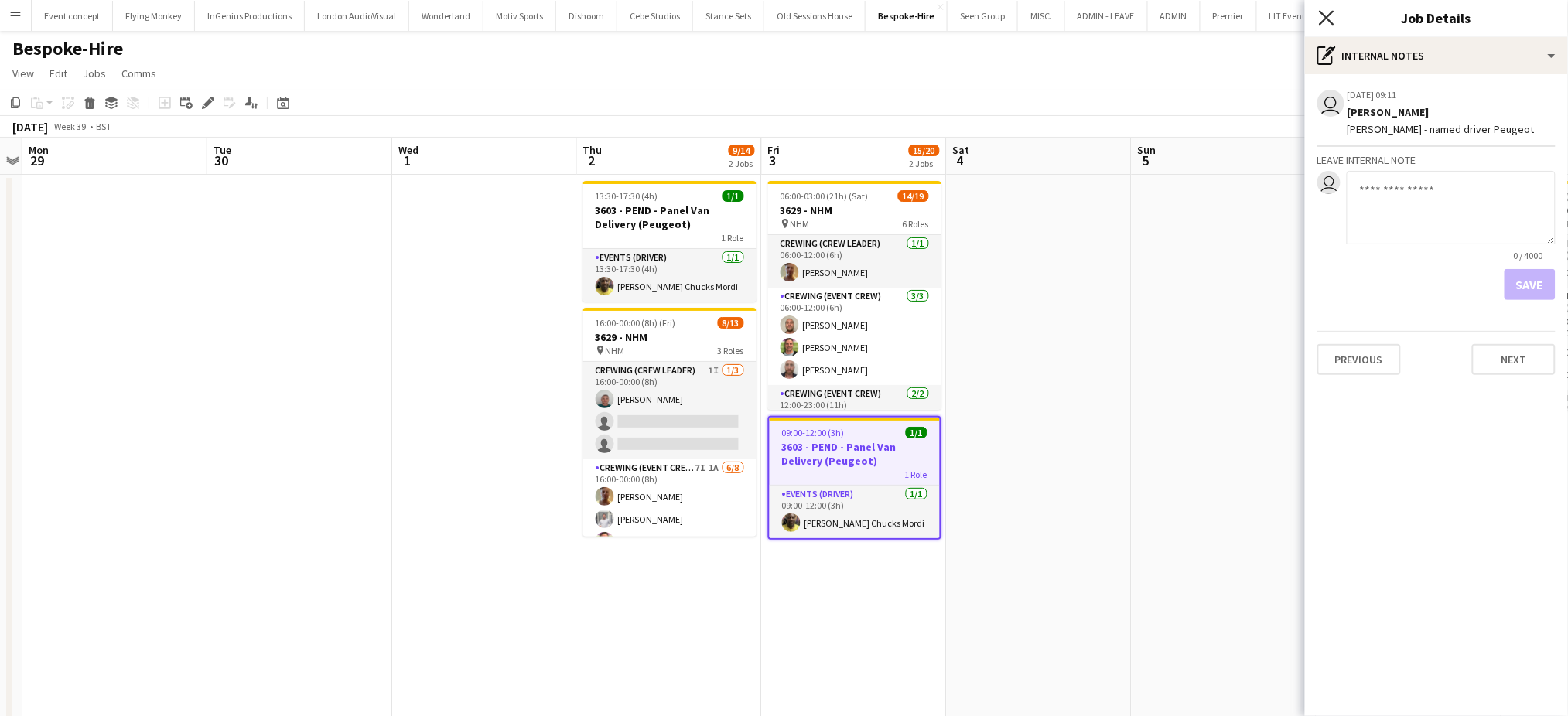
click at [1328, 17] on icon at bounding box center [1327, 17] width 15 height 15
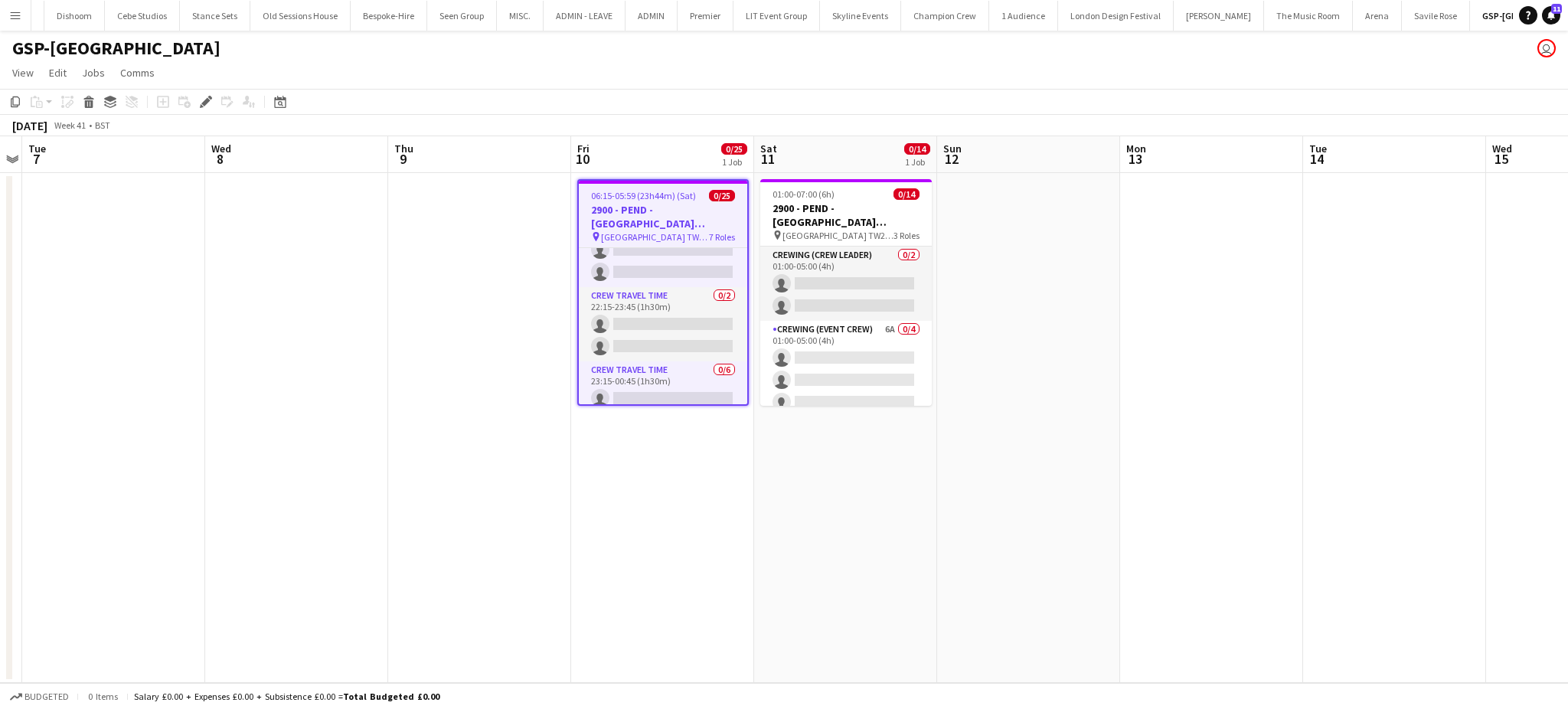
scroll to position [608, 0]
click at [653, 209] on h3 "2900 - PEND - Fairmont Windsor Park (TOYOTA + PEUGEOT)" at bounding box center [663, 217] width 168 height 28
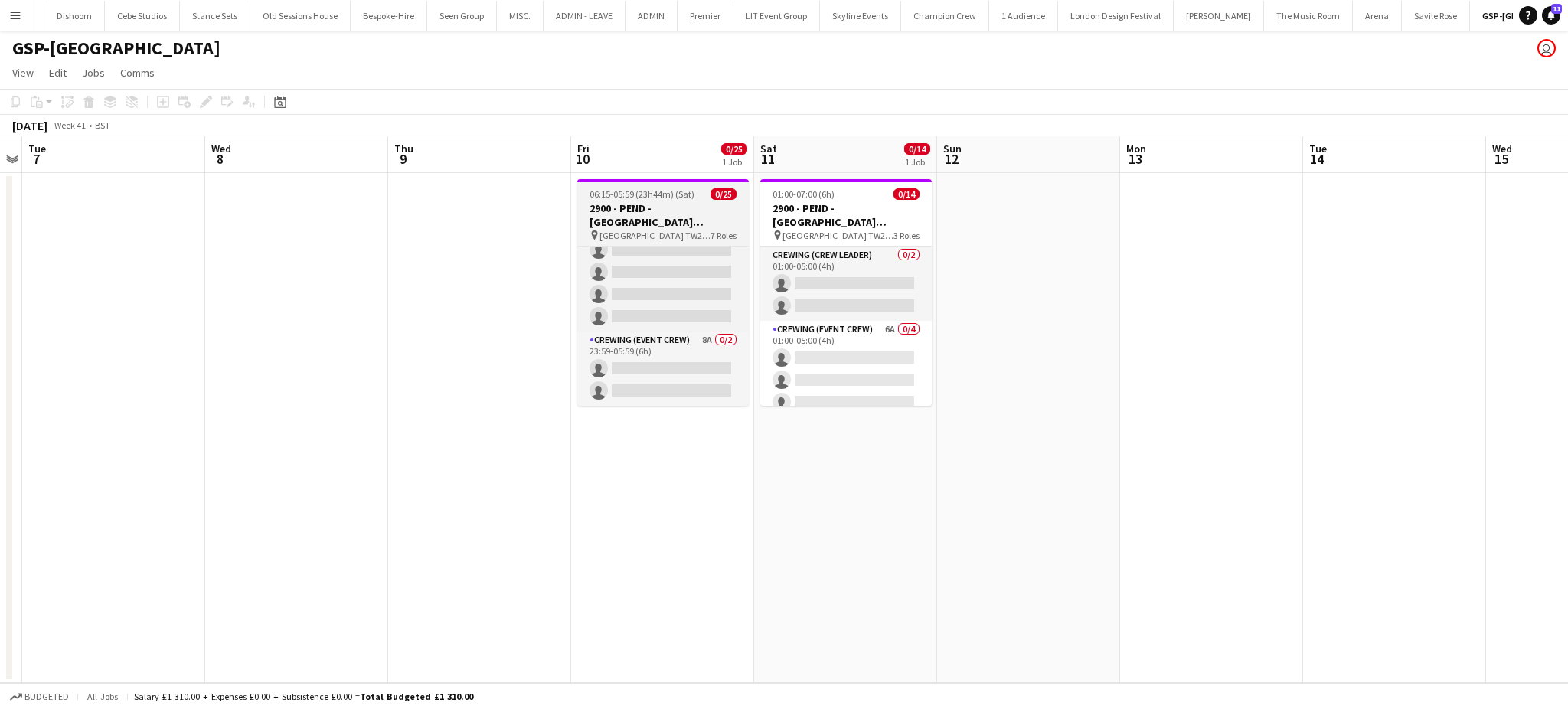
scroll to position [606, 0]
click at [653, 209] on h3 "2900 - PEND - Fairmont Windsor Park (TOYOTA + PEUGEOT)" at bounding box center [663, 215] width 172 height 28
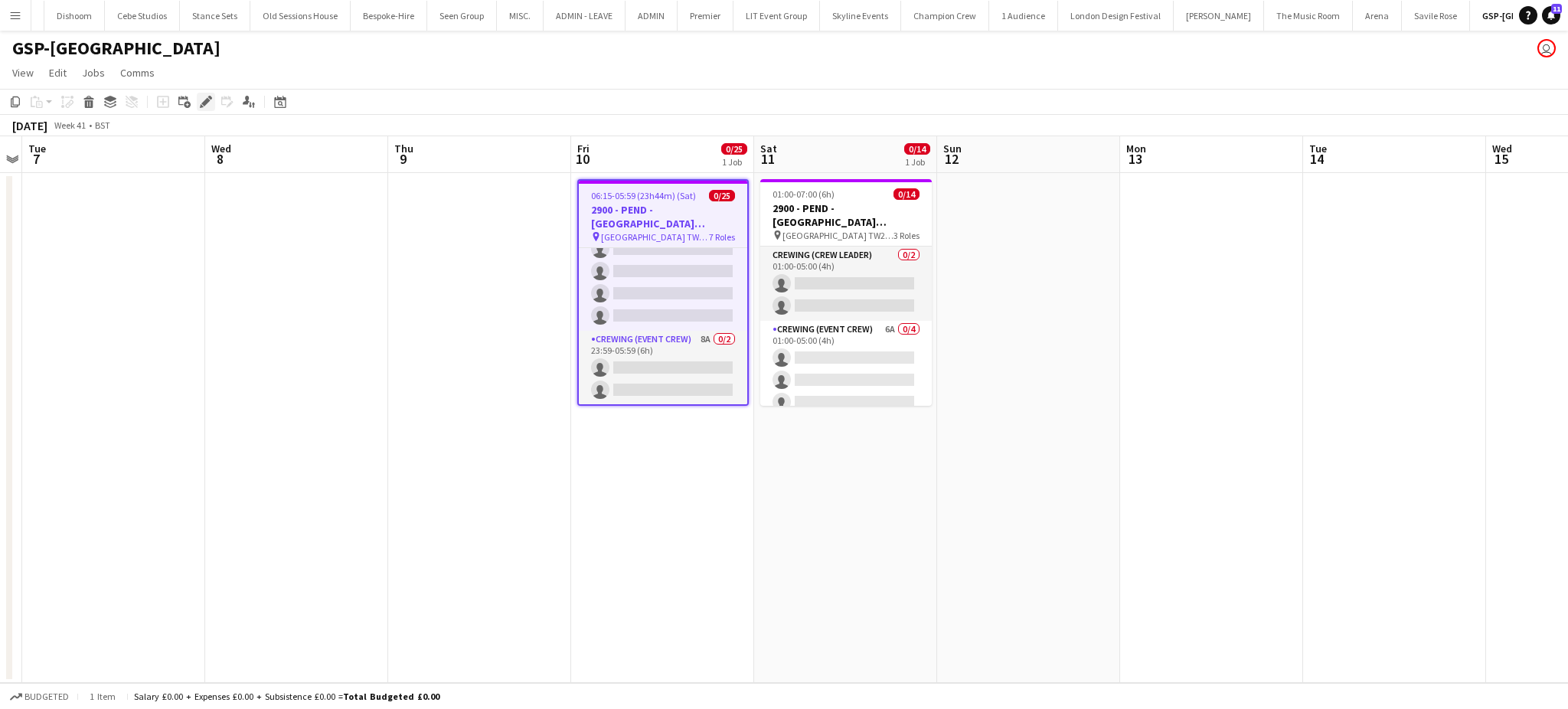
click at [203, 101] on icon at bounding box center [205, 102] width 8 height 8
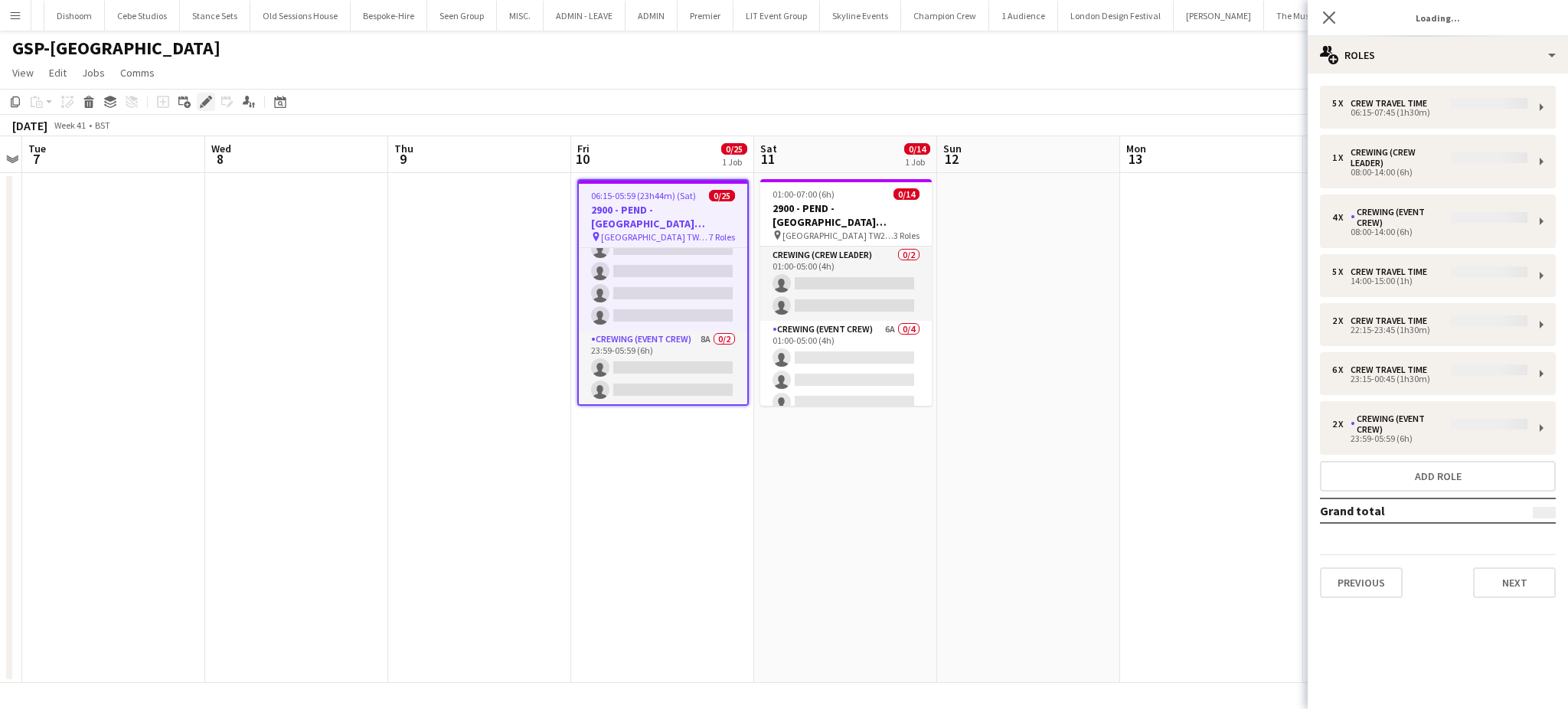
type input "*******"
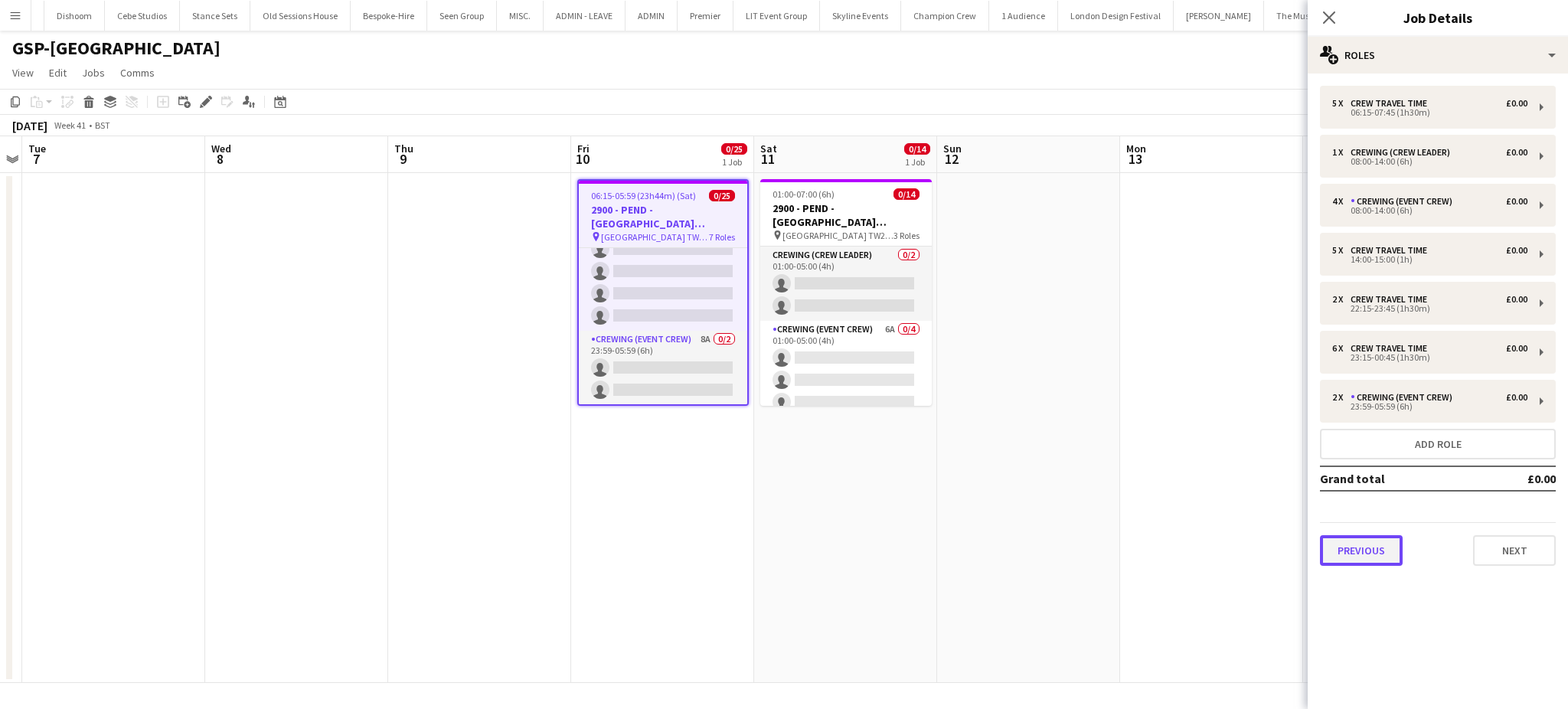
click at [1370, 548] on button "Previous" at bounding box center [1360, 550] width 83 height 30
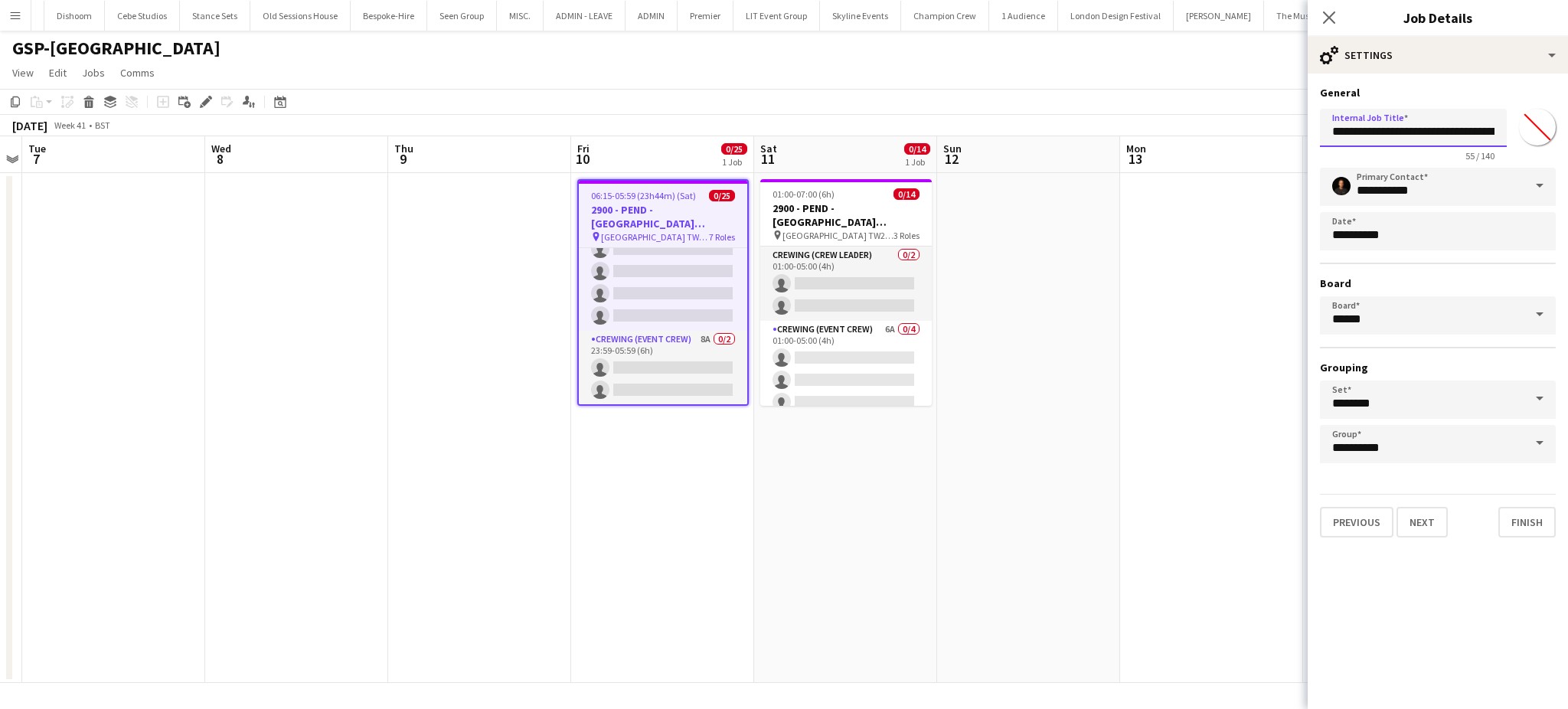
scroll to position [0, 138]
drag, startPoint x: 1414, startPoint y: 127, endPoint x: 1531, endPoint y: 132, distance: 117.1
click at [1531, 132] on div "**********" at bounding box center [1437, 131] width 235 height 58
click at [1331, 20] on icon at bounding box center [1328, 17] width 15 height 15
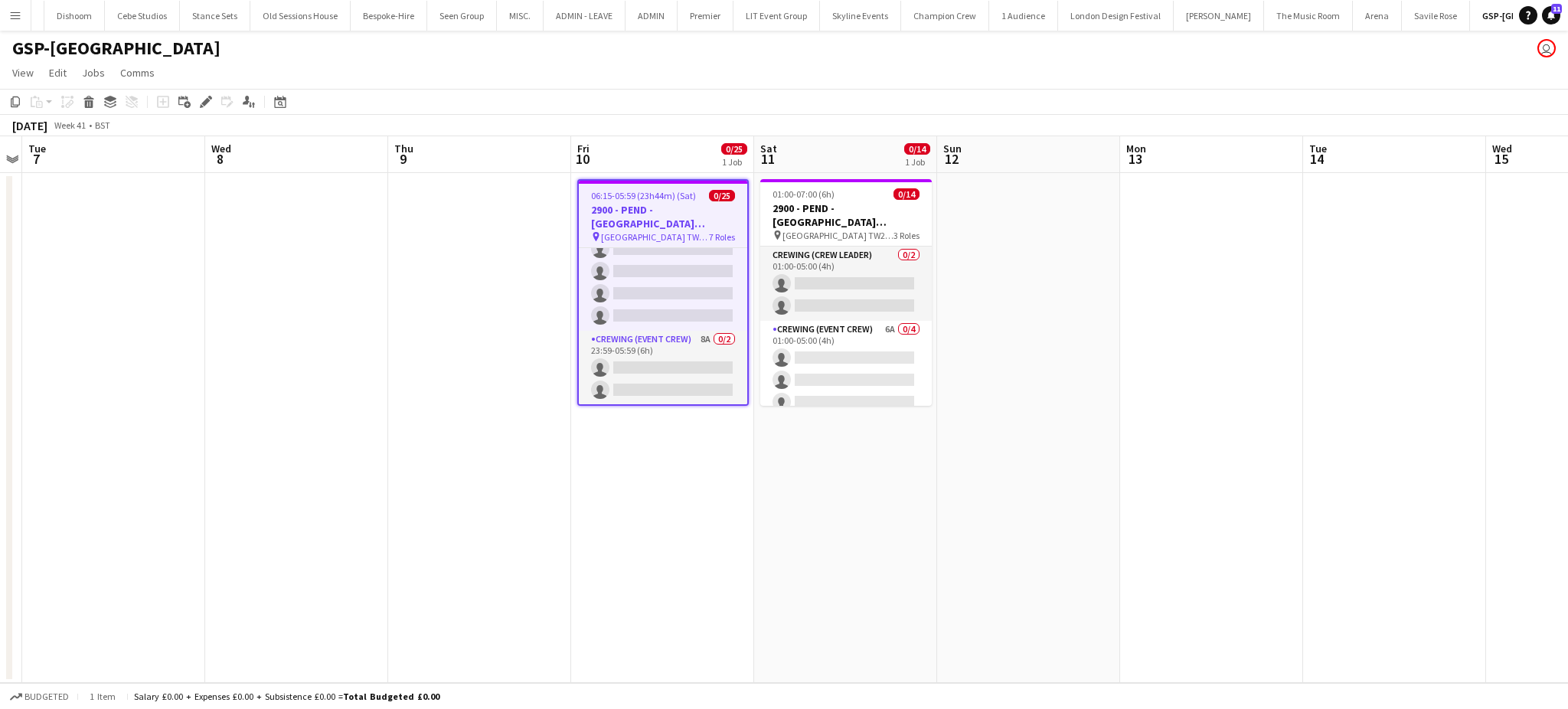
click at [615, 523] on app-date-cell "06:15-05:59 (23h44m) (Sat) 0/25 2900 - PEND - Fairmont Windsor Park (TOYOTA + P…" at bounding box center [663, 429] width 183 height 510
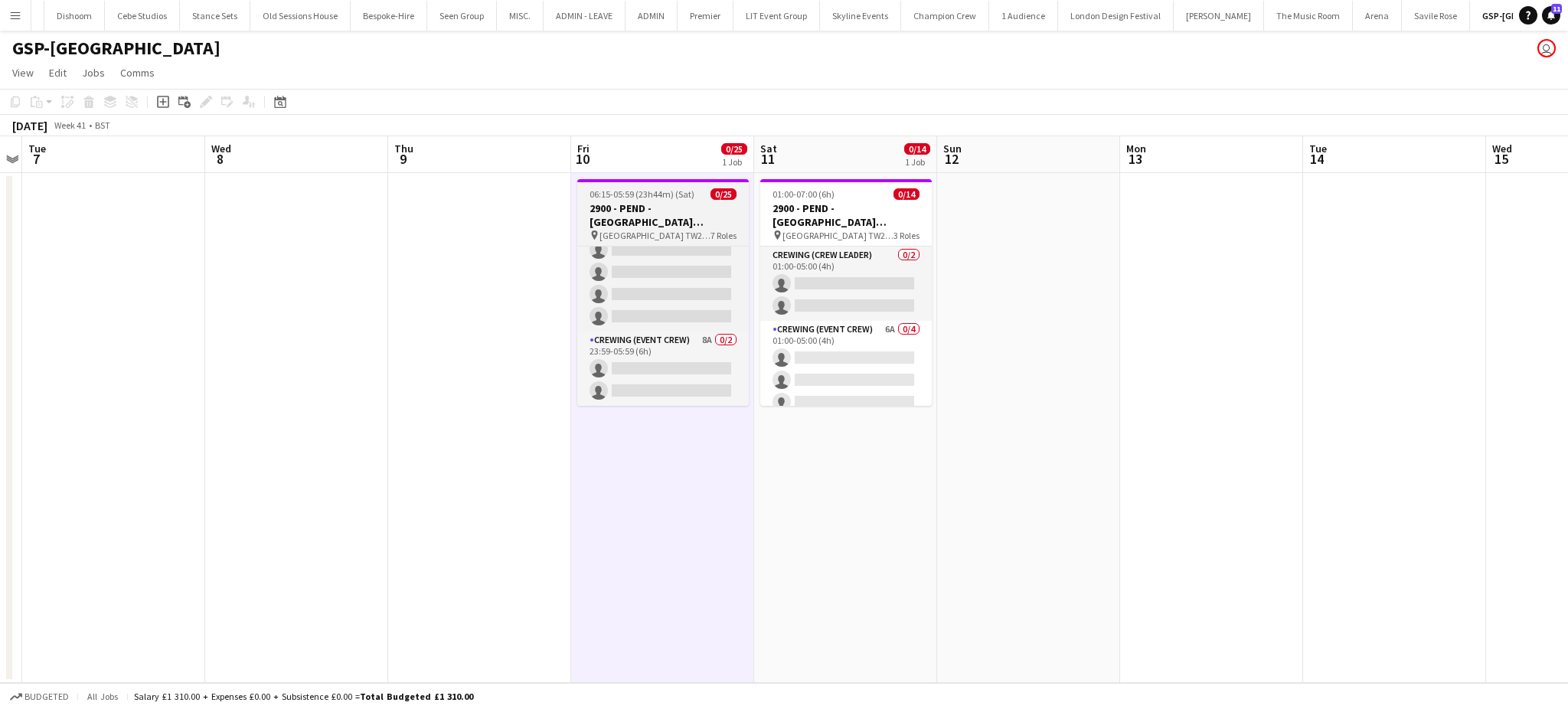
click at [653, 210] on h3 "2900 - PEND - Fairmont Windsor Park (TOYOTA + PEUGEOT)" at bounding box center [663, 215] width 172 height 28
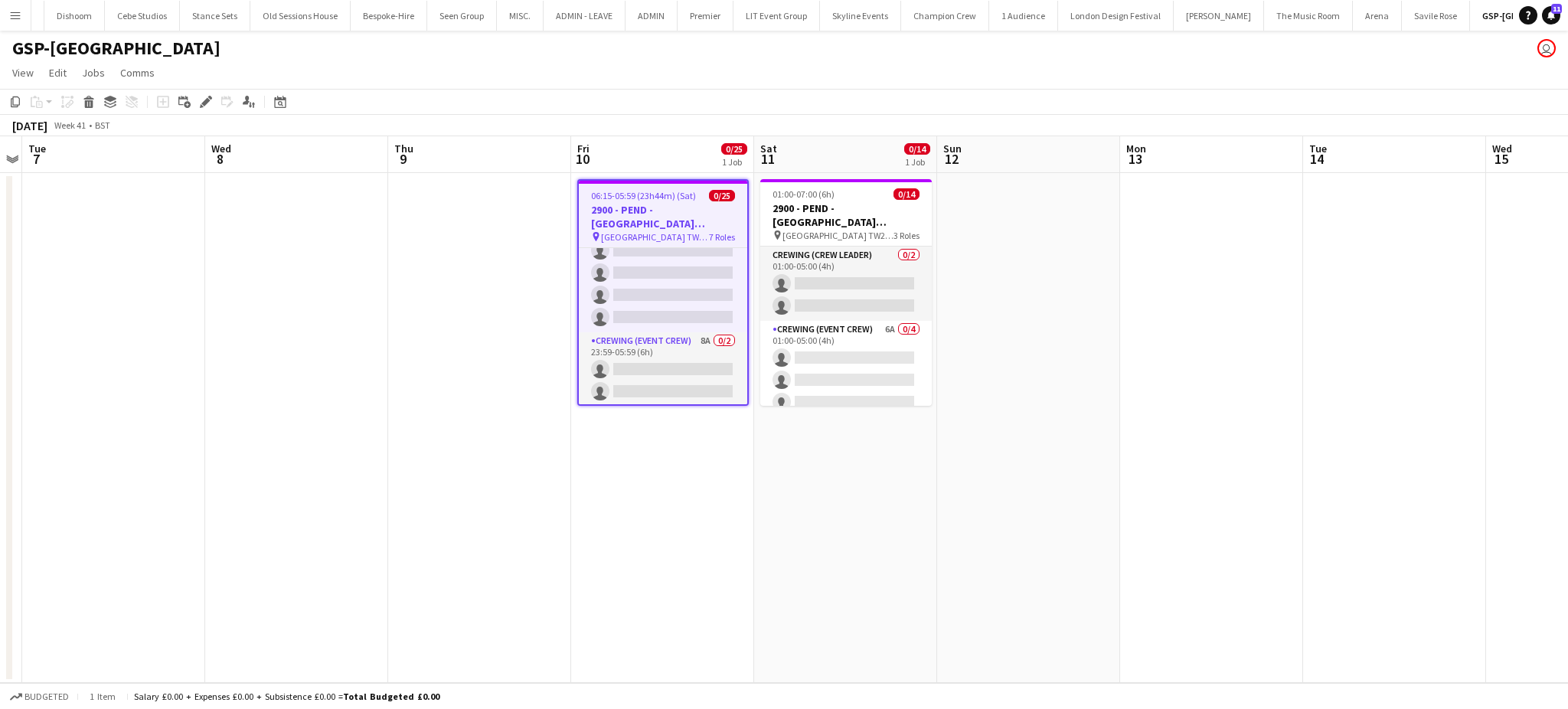
scroll to position [608, 0]
click at [204, 97] on icon "Edit" at bounding box center [205, 101] width 12 height 12
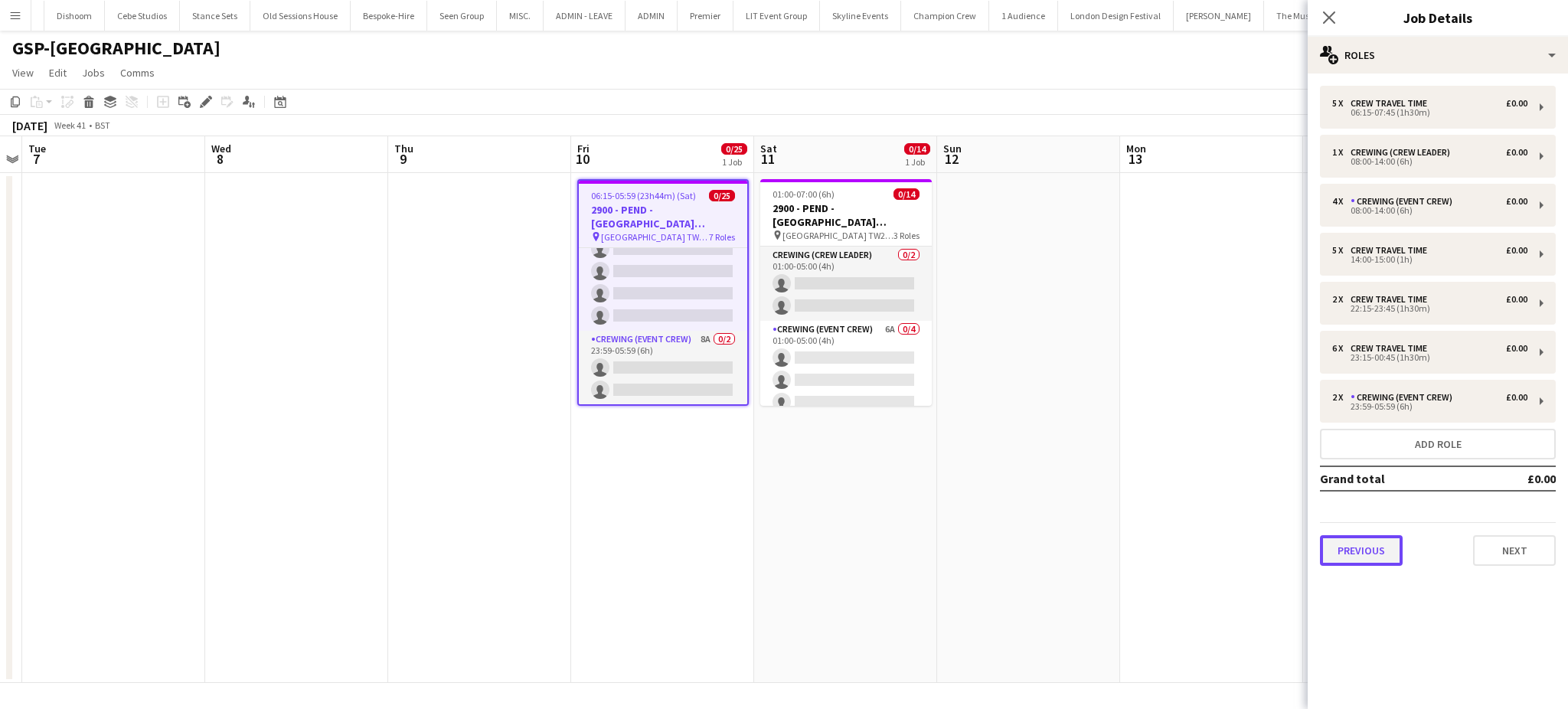
click at [1364, 542] on button "Previous" at bounding box center [1360, 550] width 83 height 30
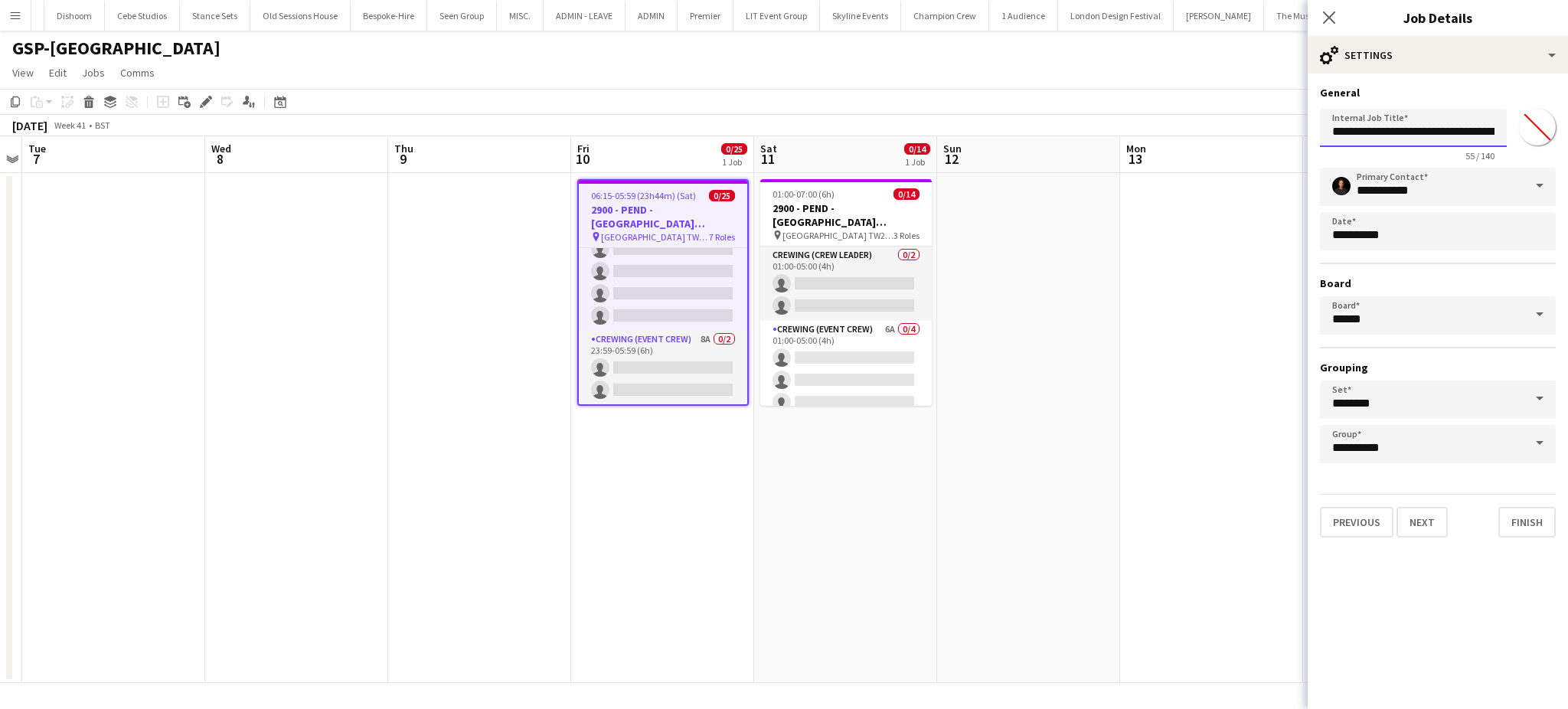
click at [1386, 126] on input "**********" at bounding box center [1413, 128] width 186 height 38
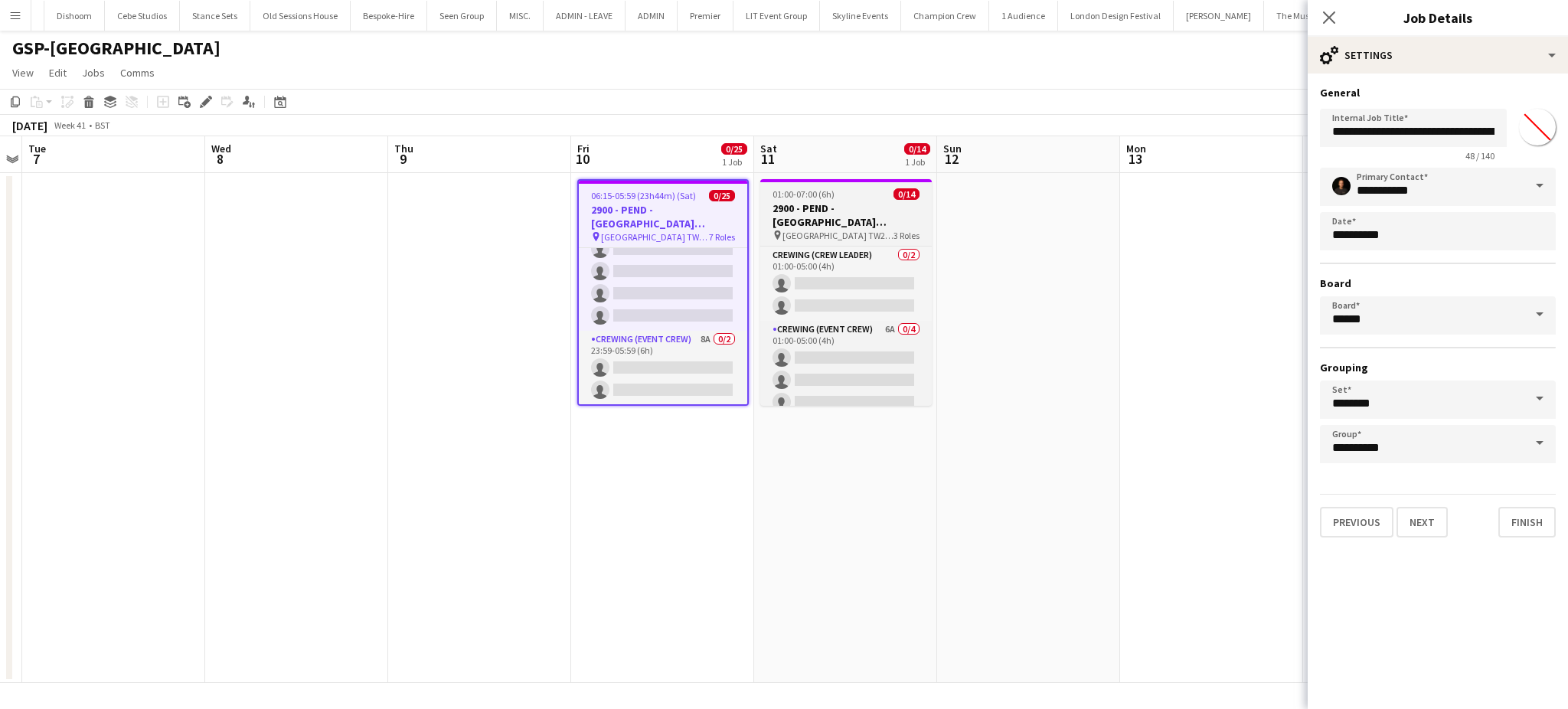
click at [819, 198] on span "01:00-07:00 (6h)" at bounding box center [804, 194] width 62 height 11
type input "**********"
type input "*******"
type input "**********"
type input "*******"
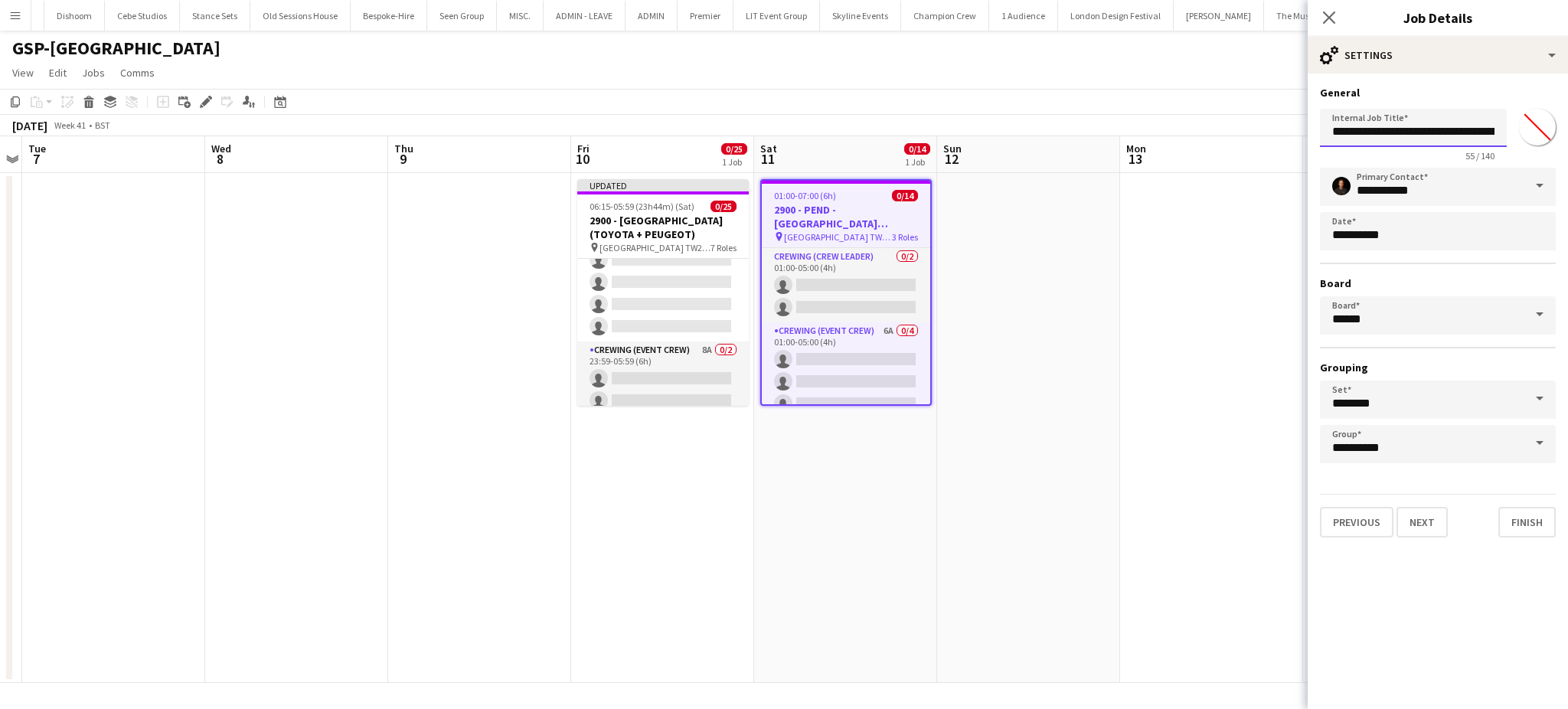
click at [1441, 132] on input "**********" at bounding box center [1413, 128] width 186 height 38
paste input "text"
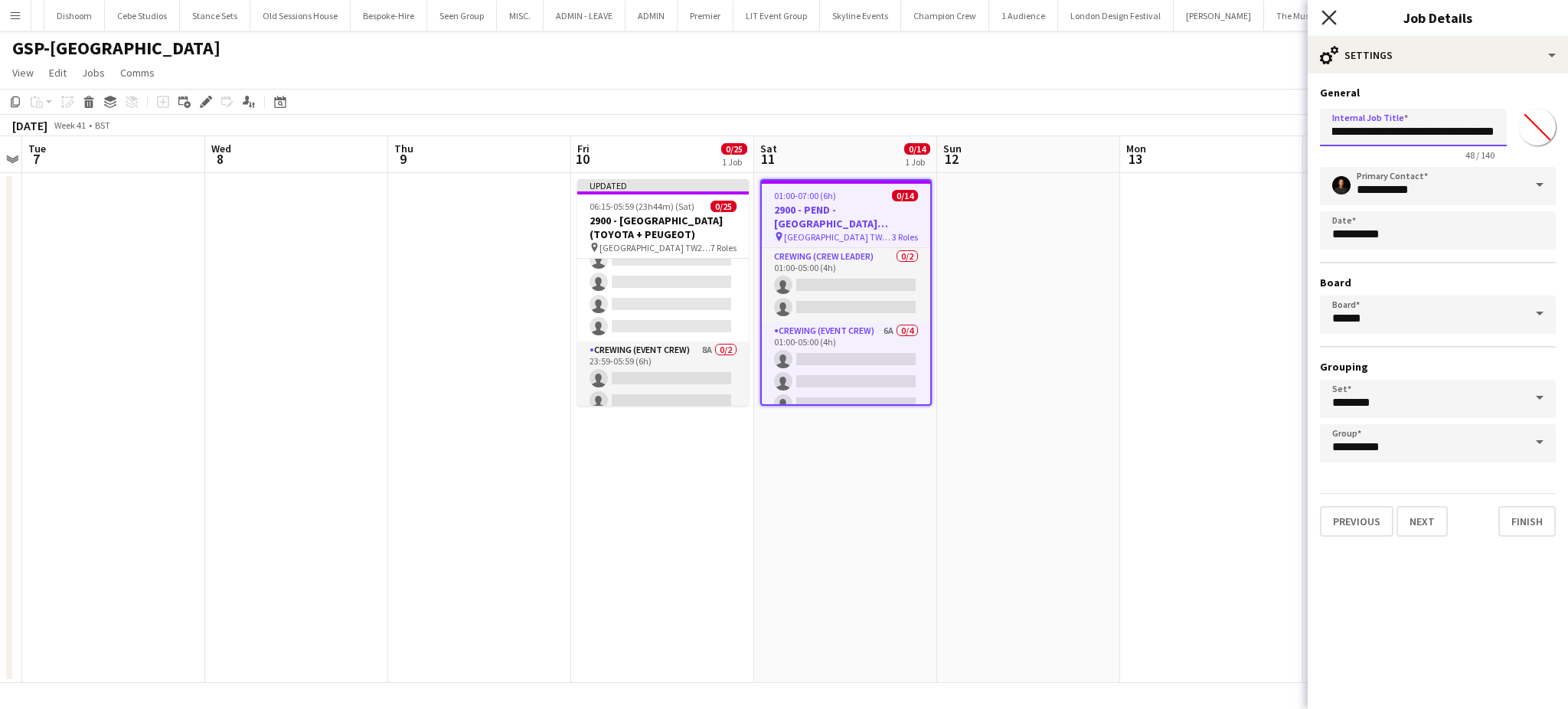
type input "**********"
click at [1328, 18] on icon at bounding box center [1328, 17] width 15 height 15
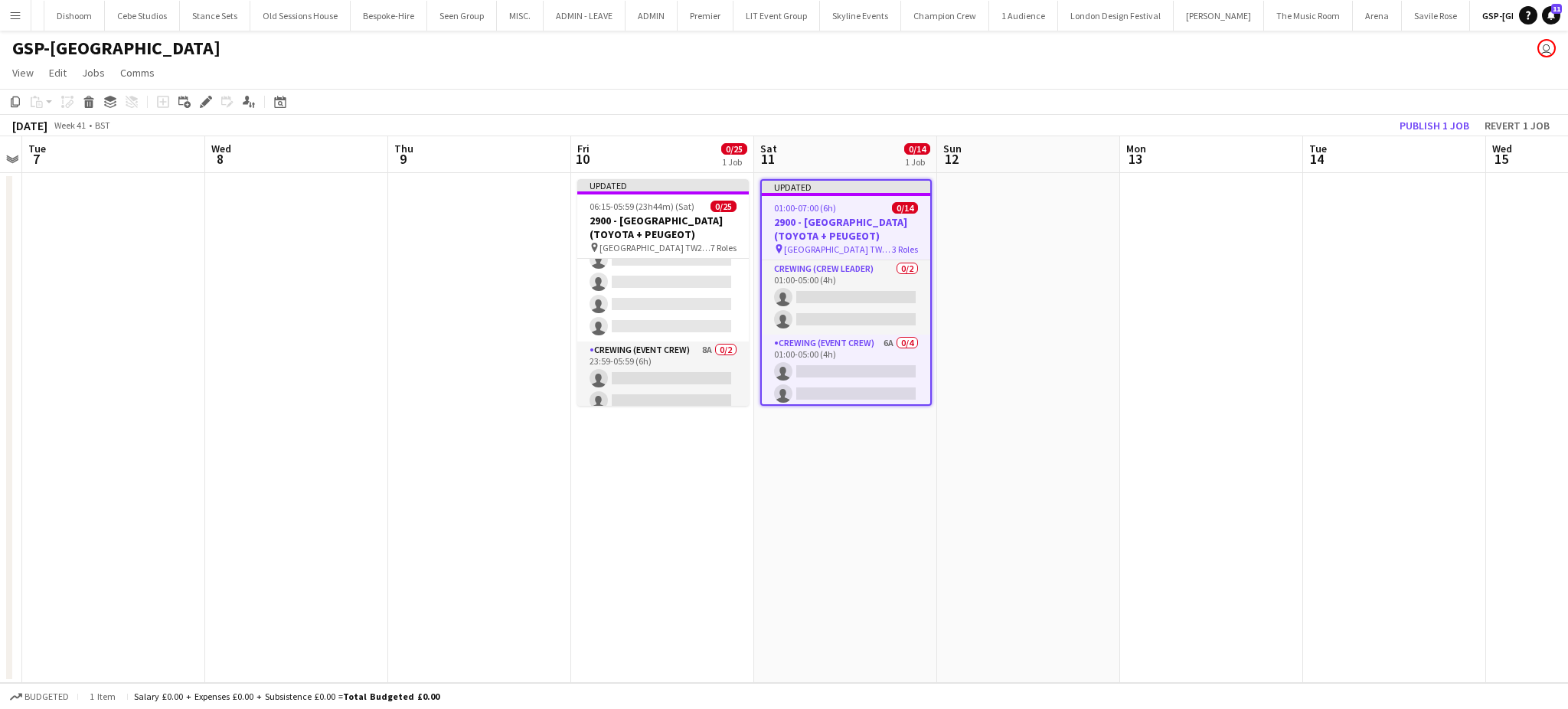
click at [1399, 88] on app-page-menu "View Day view expanded Day view collapsed Month view Date picker Jump to today …" at bounding box center [784, 74] width 1568 height 29
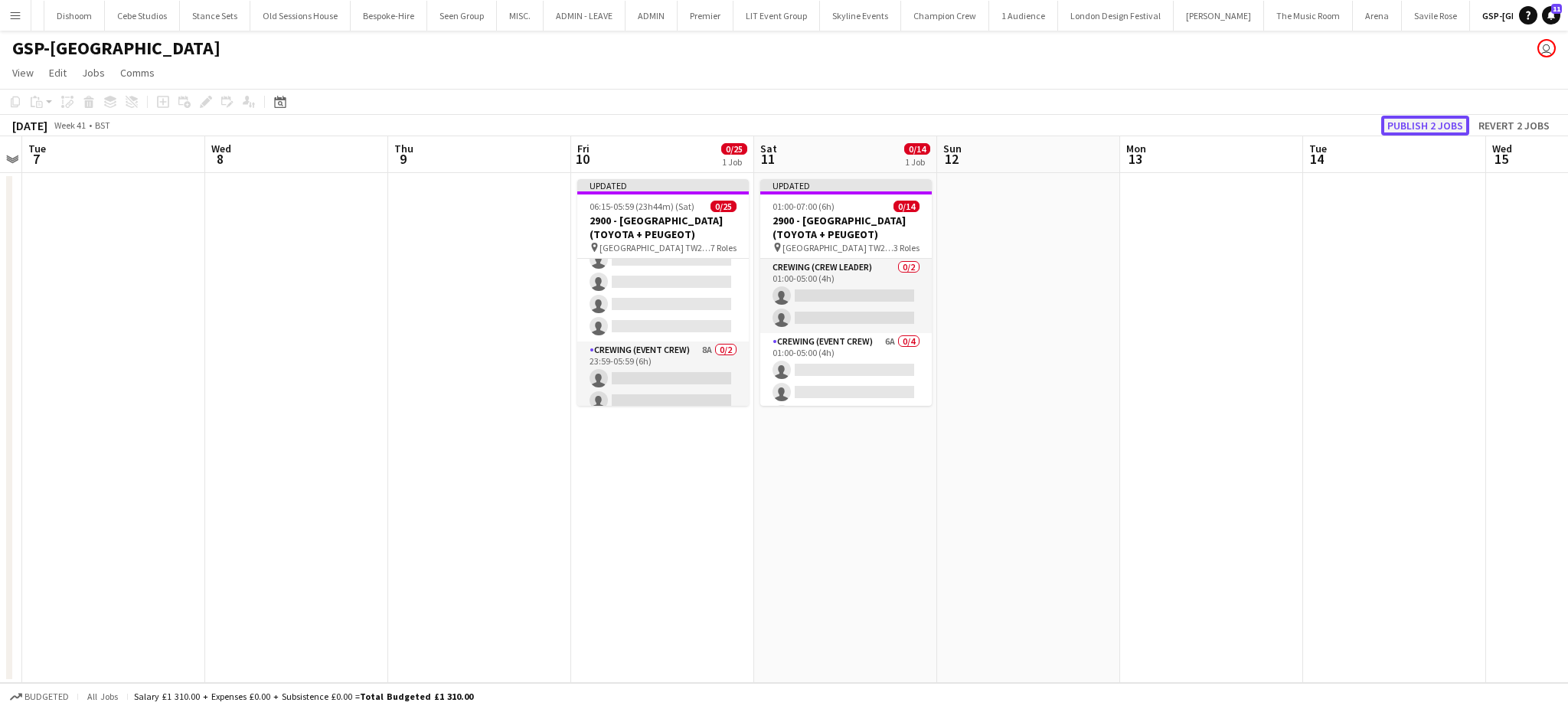
click at [1421, 120] on button "Publish 2 jobs" at bounding box center [1425, 125] width 88 height 20
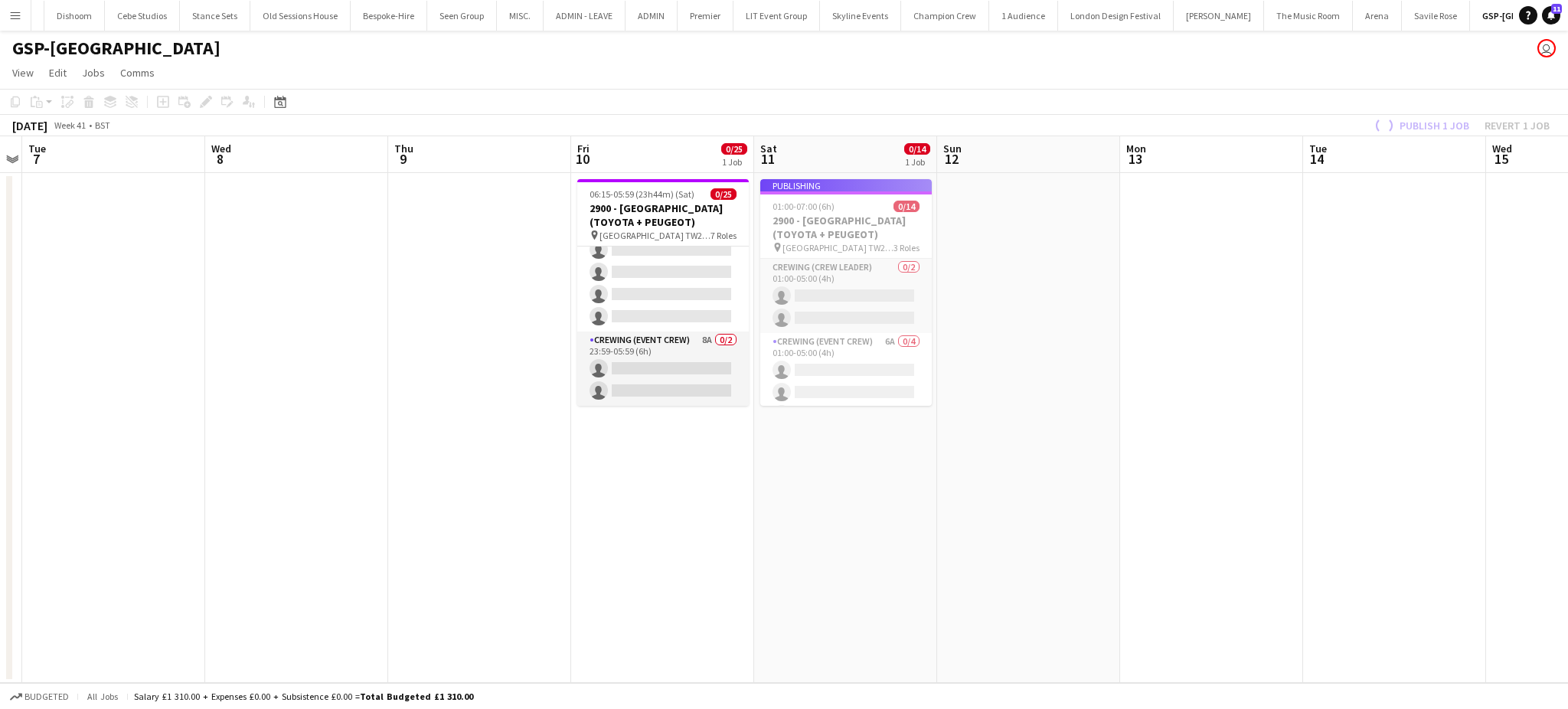
scroll to position [606, 0]
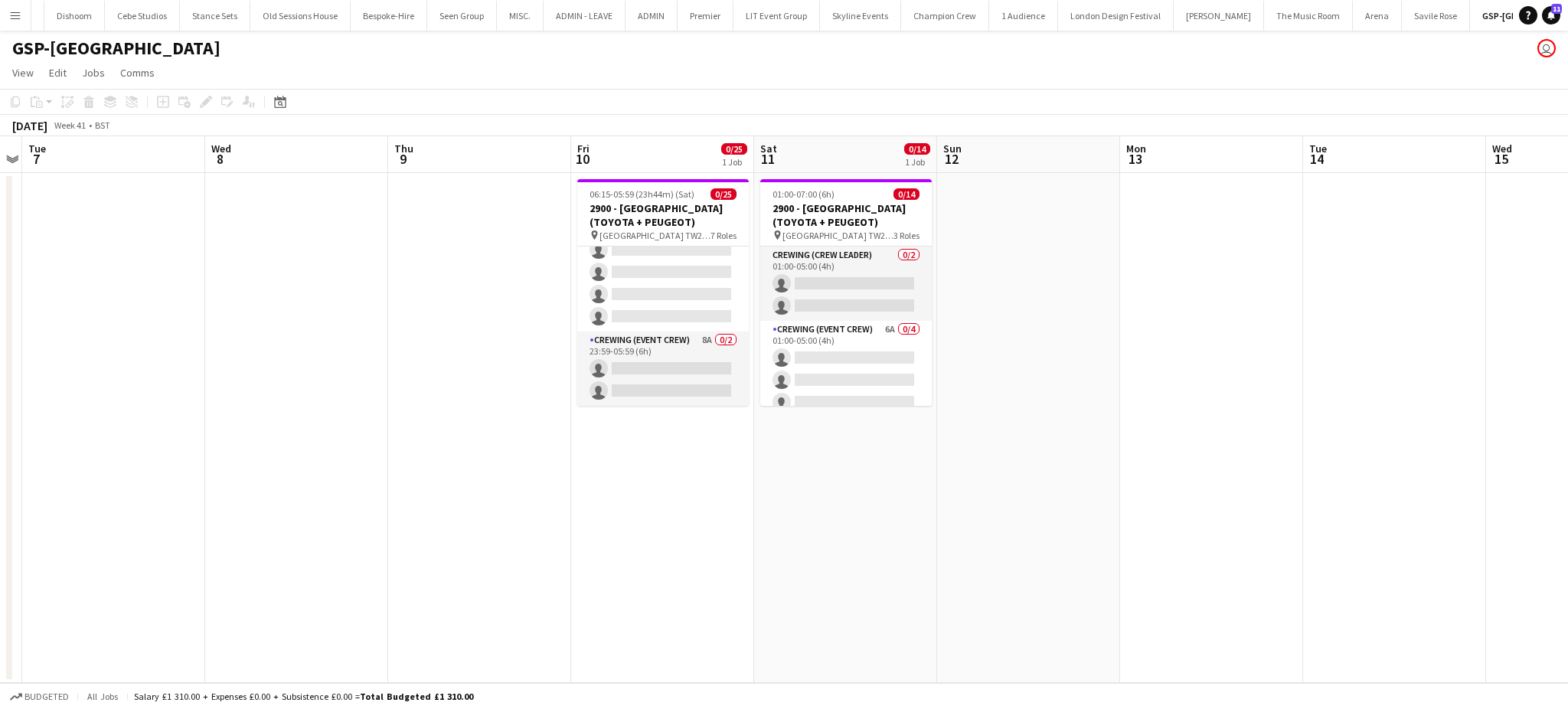
click at [885, 483] on app-date-cell "01:00-07:00 (6h) 0/14 2900 - Fairmont Windsor Park (TOYOTA + PEUGEOT) pin Fairm…" at bounding box center [845, 429] width 183 height 510
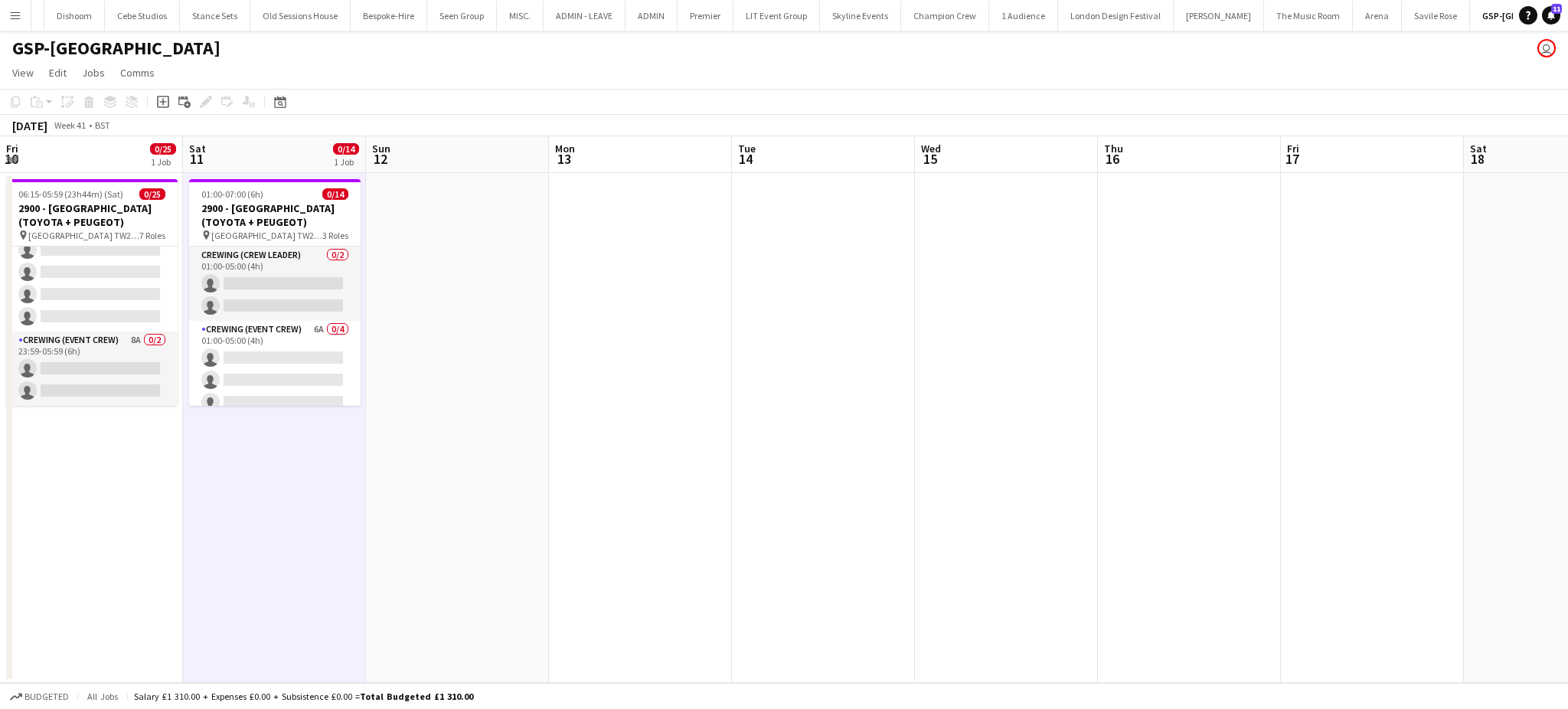
scroll to position [0, 508]
